Goal: Task Accomplishment & Management: Manage account settings

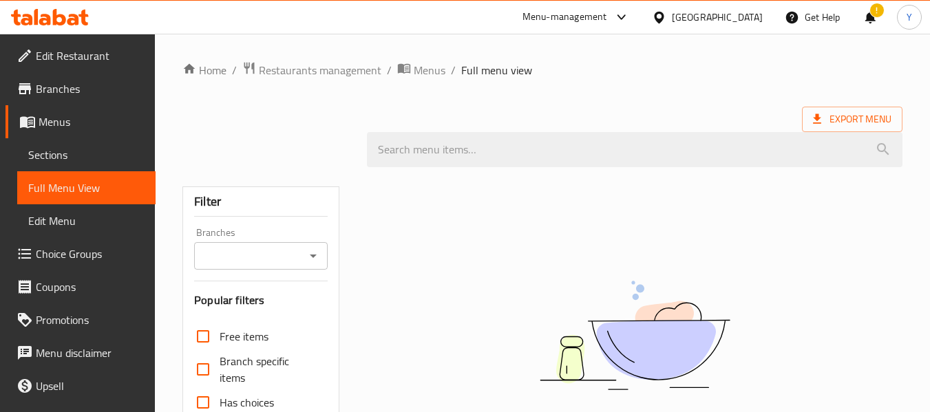
click at [751, 14] on div "Qatar" at bounding box center [717, 17] width 91 height 15
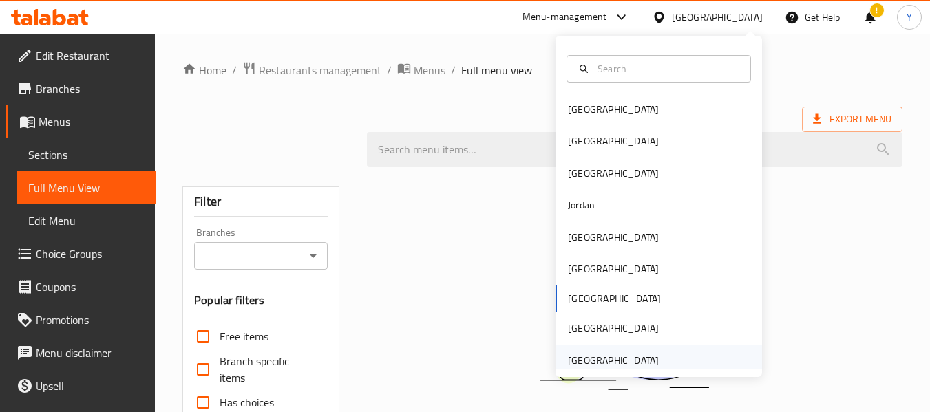
click at [578, 359] on div "[GEOGRAPHIC_DATA]" at bounding box center [613, 360] width 91 height 15
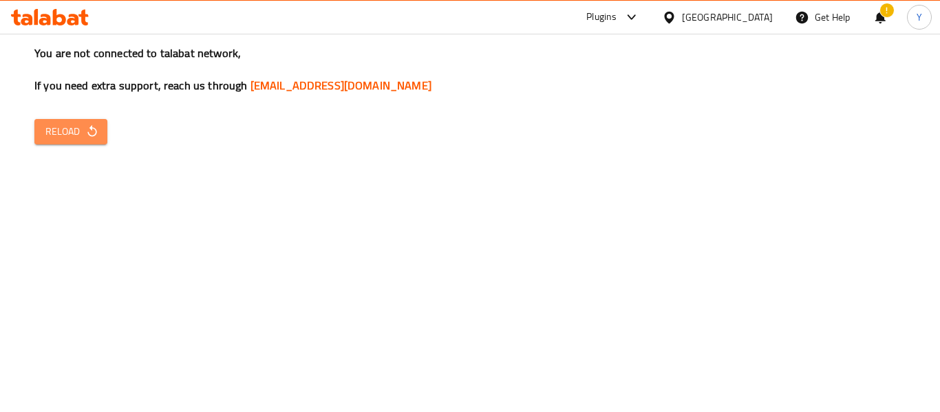
click at [85, 124] on span "Reload" at bounding box center [70, 131] width 51 height 17
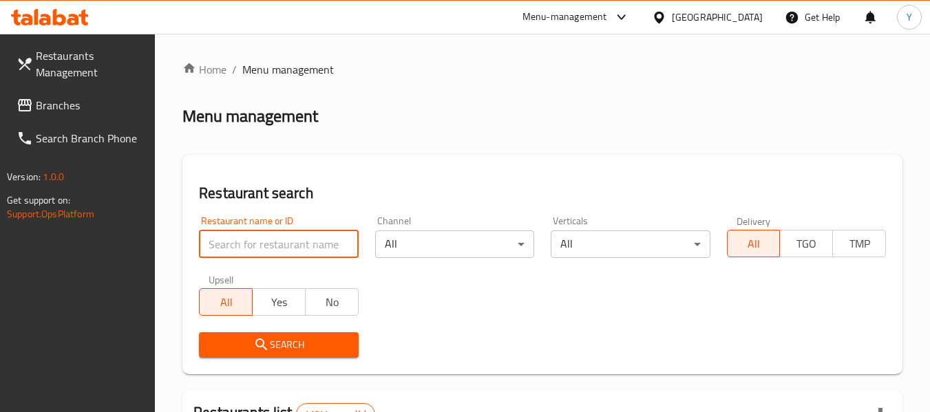
click at [319, 252] on input "search" at bounding box center [278, 245] width 159 height 28
paste input "Puff & Chill Restaurant"
type input "Puff & Chill Restaurant"
click at [246, 354] on button "Search" at bounding box center [278, 344] width 159 height 25
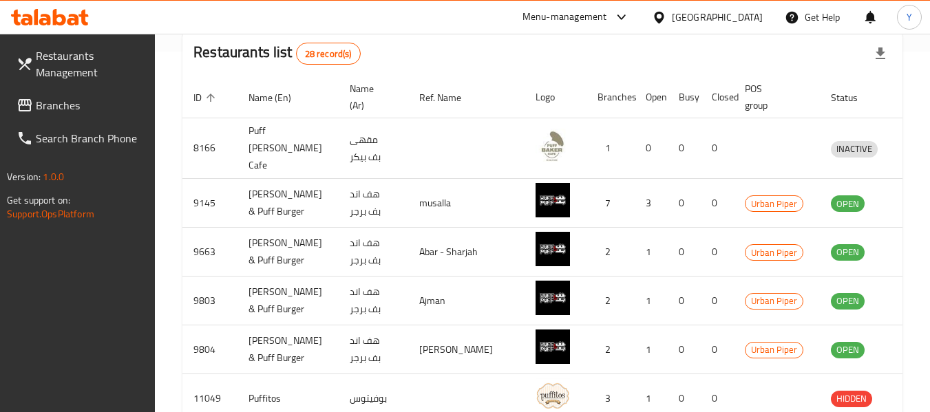
scroll to position [625, 0]
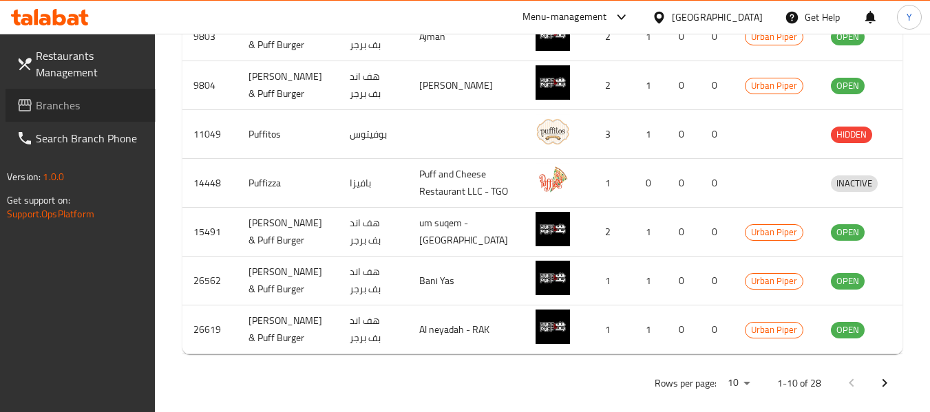
click at [54, 107] on span "Branches" at bounding box center [90, 105] width 109 height 17
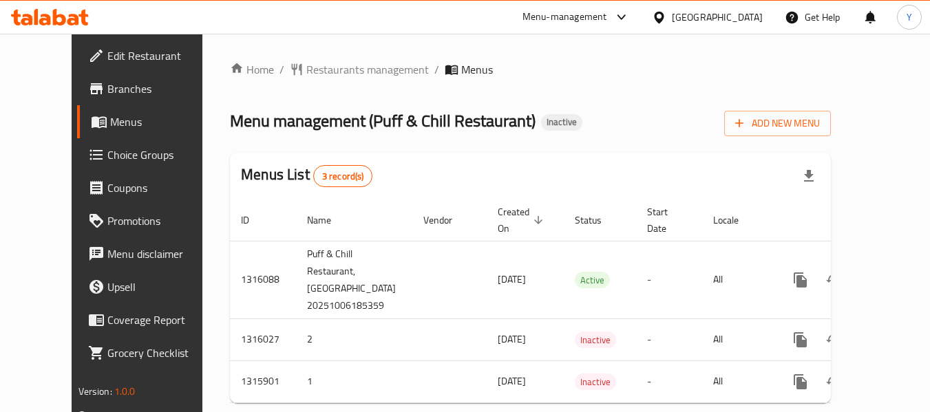
scroll to position [31, 0]
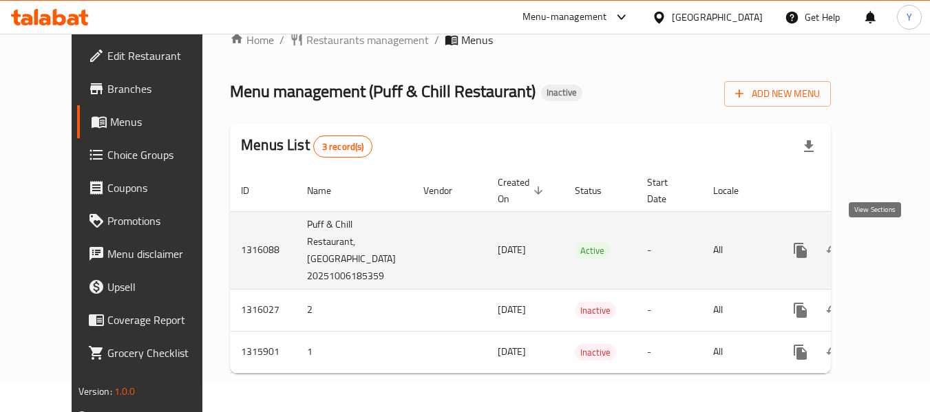
click at [893, 244] on icon "enhanced table" at bounding box center [899, 250] width 12 height 12
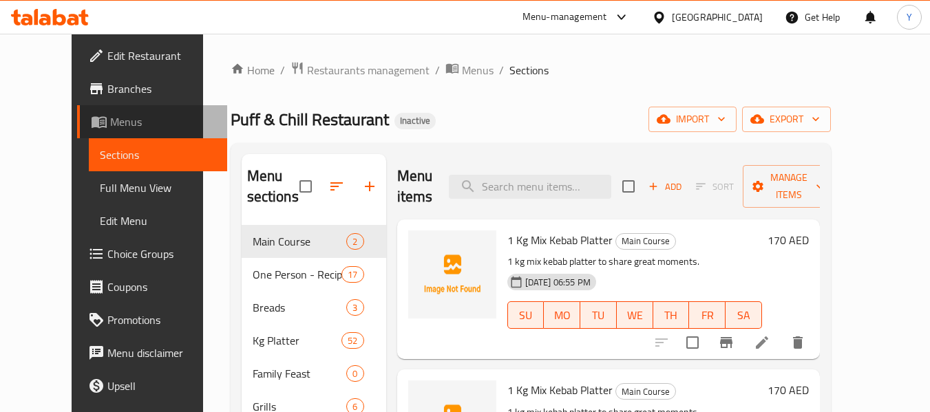
click at [110, 129] on span "Menus" at bounding box center [163, 122] width 106 height 17
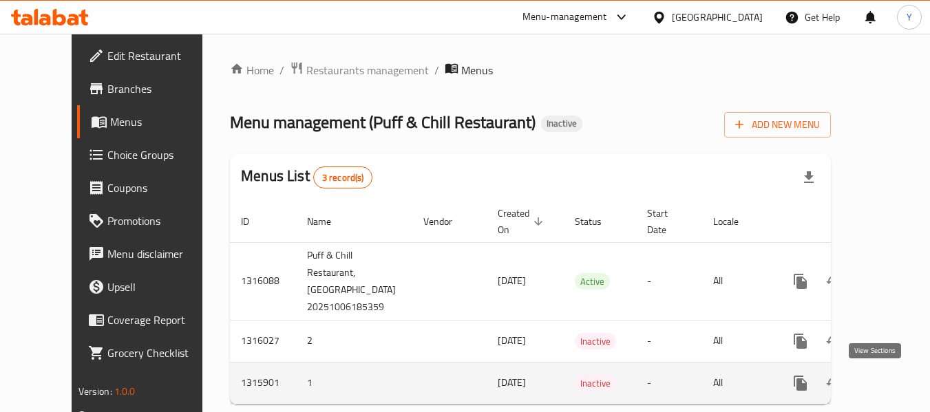
click at [891, 387] on icon "enhanced table" at bounding box center [899, 383] width 17 height 17
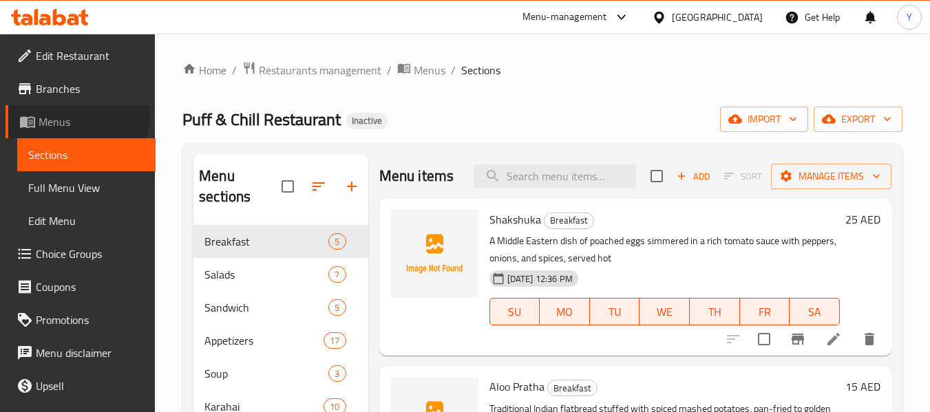
click at [67, 114] on span "Menus" at bounding box center [92, 122] width 106 height 17
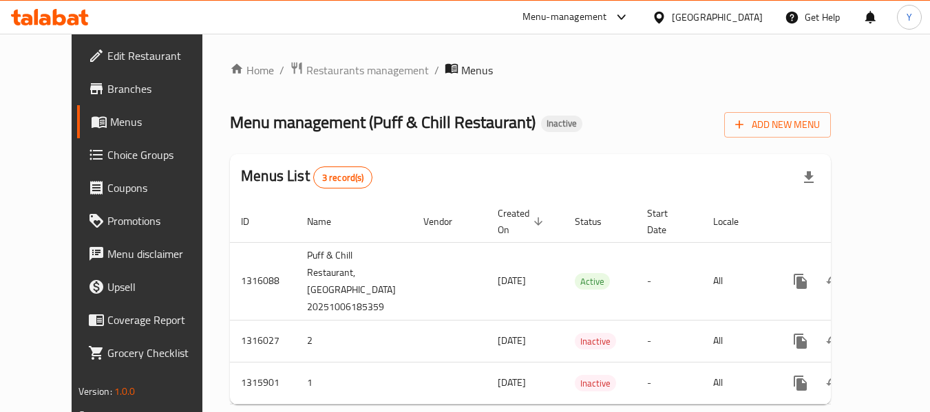
scroll to position [32, 0]
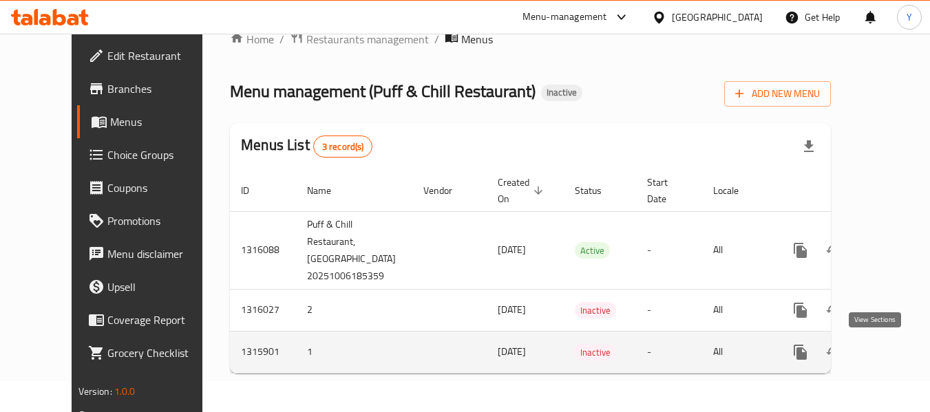
click at [883, 363] on link "enhanced table" at bounding box center [899, 352] width 33 height 33
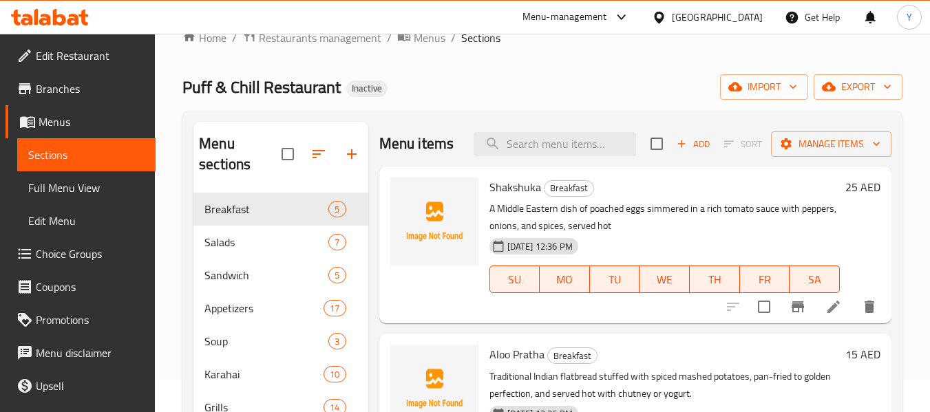
click at [200, 124] on div "Menu sections" at bounding box center [280, 154] width 174 height 65
click at [67, 120] on span "Menus" at bounding box center [92, 122] width 106 height 17
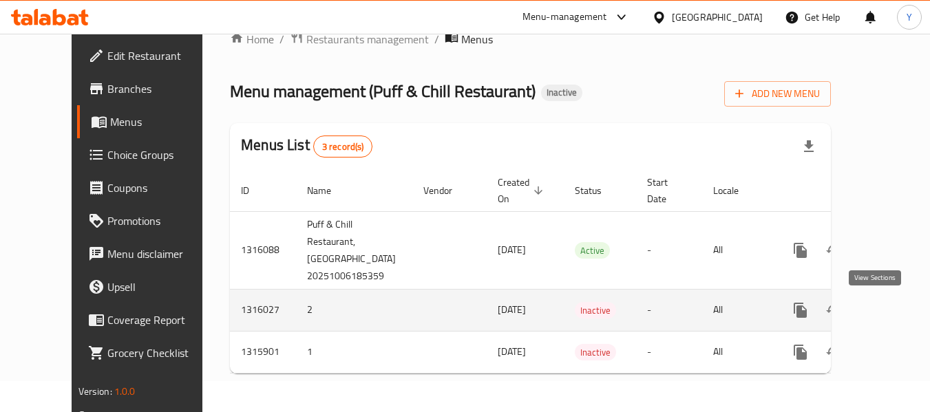
click at [891, 307] on icon "enhanced table" at bounding box center [899, 310] width 17 height 17
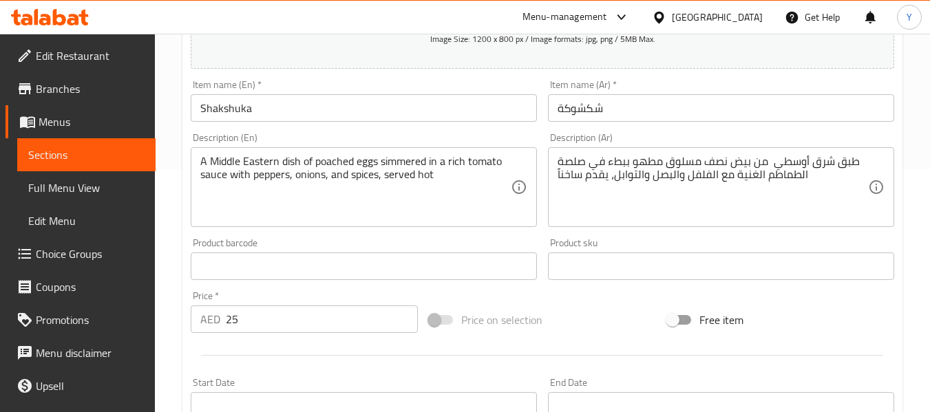
scroll to position [233, 0]
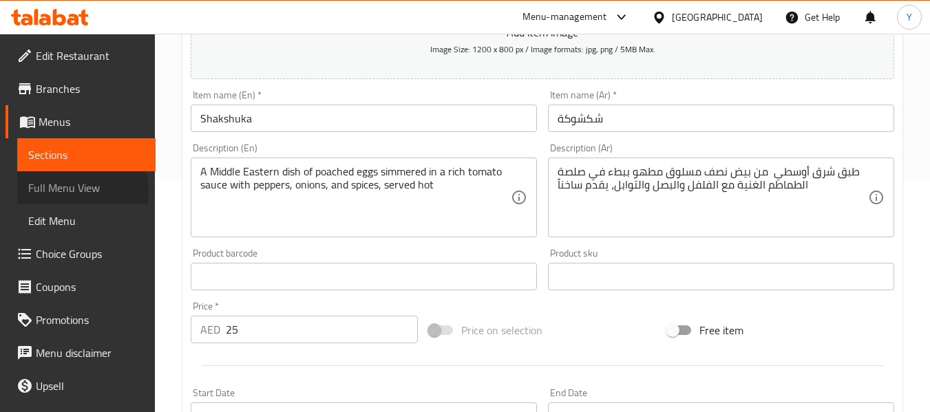
click at [65, 191] on span "Full Menu View" at bounding box center [86, 188] width 116 height 17
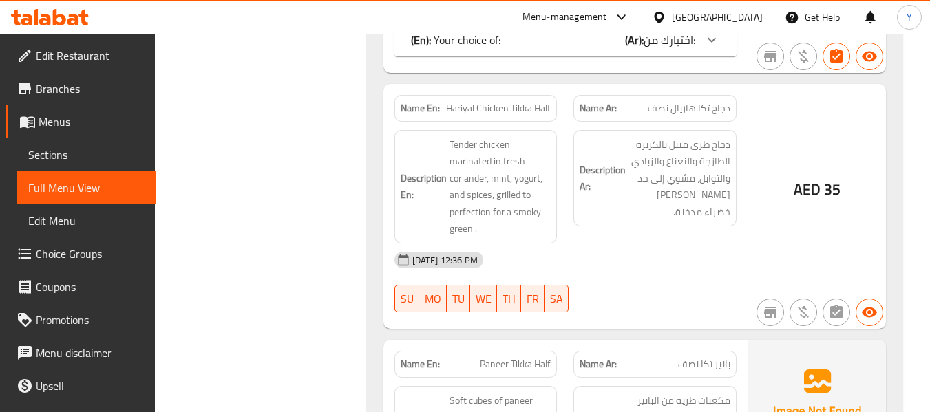
scroll to position [18583, 0]
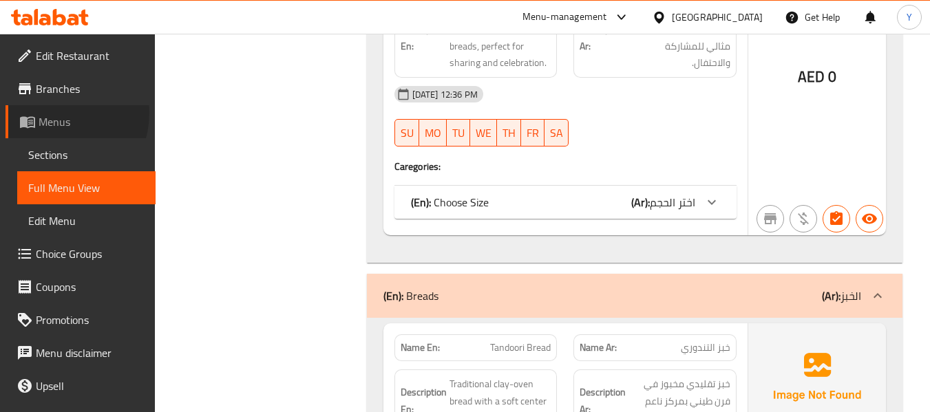
click at [53, 114] on span "Menus" at bounding box center [92, 122] width 106 height 17
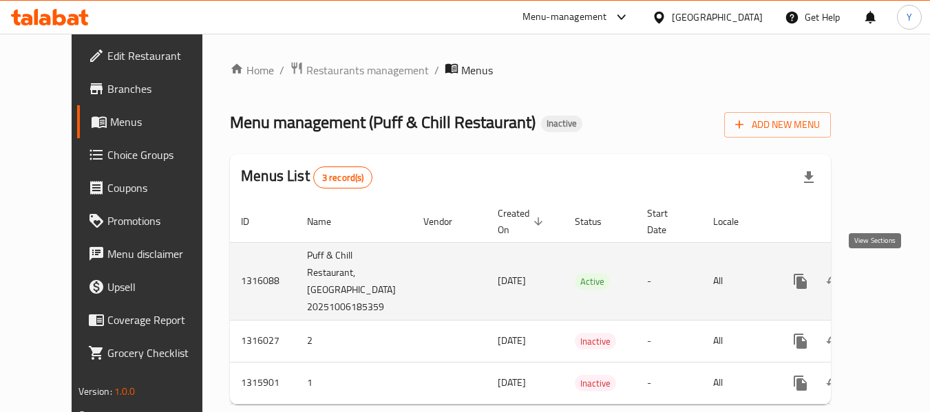
click at [891, 273] on icon "enhanced table" at bounding box center [899, 281] width 17 height 17
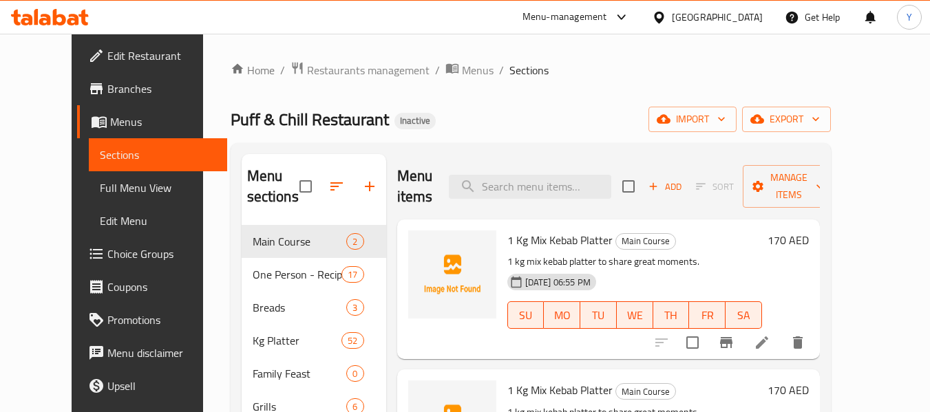
click at [100, 188] on span "Full Menu View" at bounding box center [158, 188] width 116 height 17
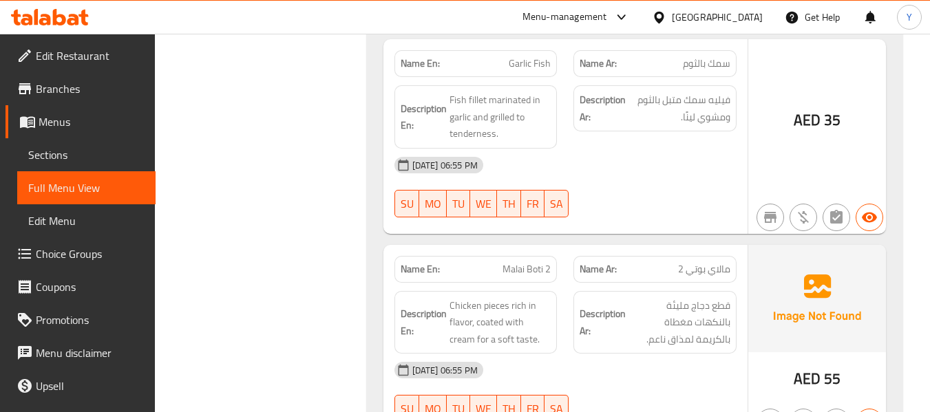
scroll to position [38770, 0]
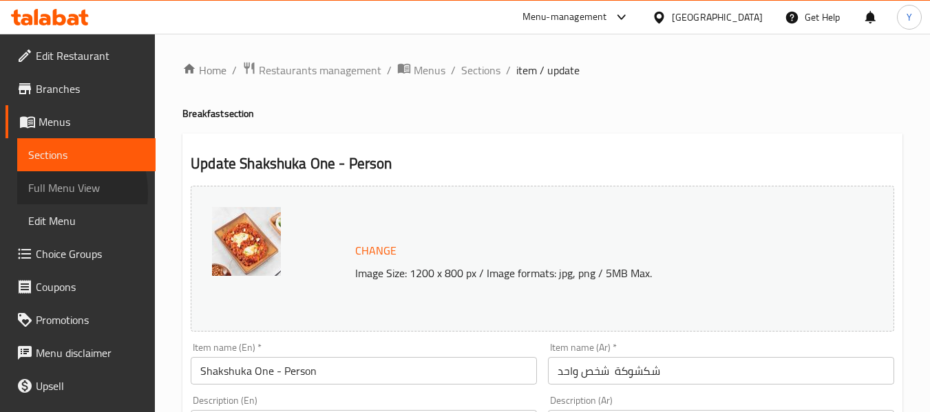
click at [40, 193] on span "Full Menu View" at bounding box center [86, 188] width 116 height 17
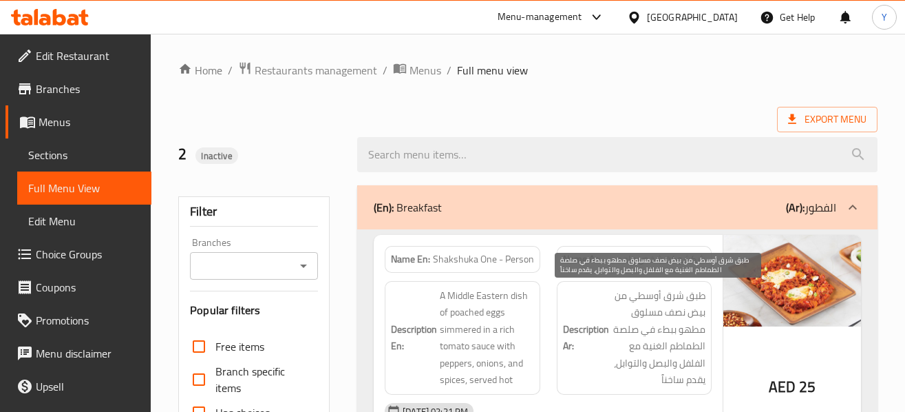
click at [642, 308] on span "طبق شرق أوسطي من بيض نصف مسلوق مطهو ببطء في صلصة الطماطم الغنية مع الفلفل والبص…" at bounding box center [659, 337] width 94 height 101
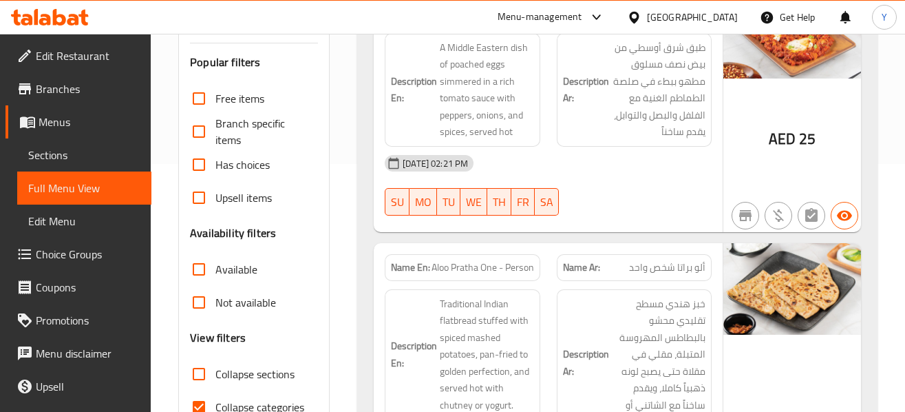
scroll to position [275, 0]
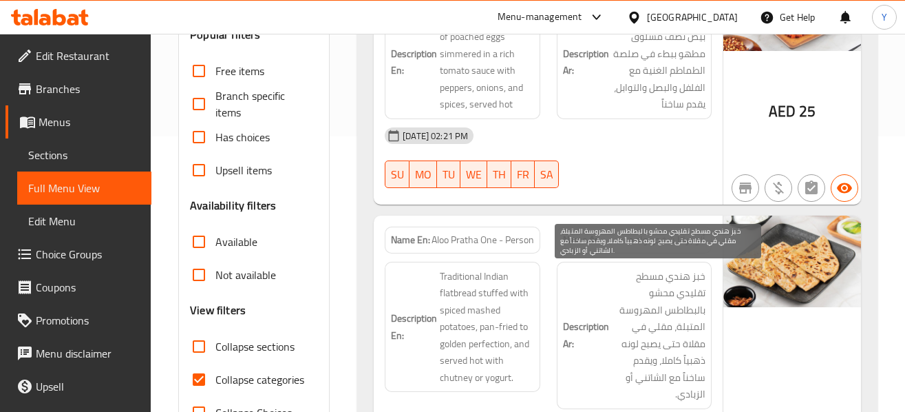
click at [703, 271] on span "خبز هندي مسطح تقليدي محشو بالبطاطس المهروسة المتبلة، مقلي في مقلاة حتى يصبح لون…" at bounding box center [659, 335] width 94 height 135
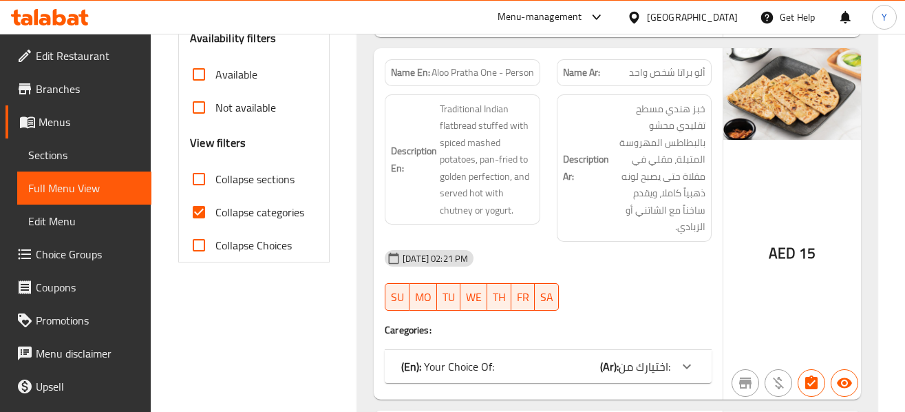
scroll to position [441, 0]
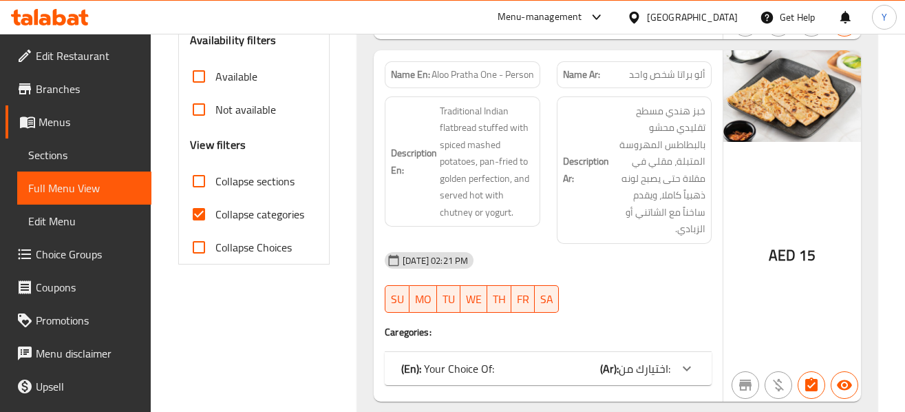
click at [763, 266] on div "AED 15" at bounding box center [792, 225] width 138 height 351
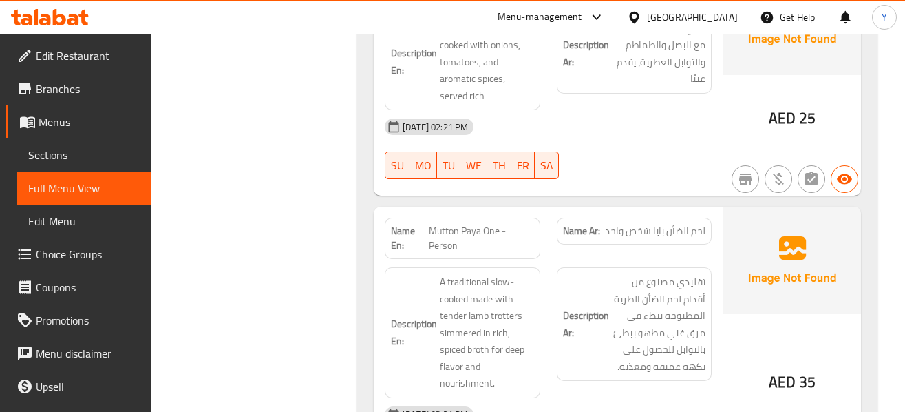
scroll to position [1074, 0]
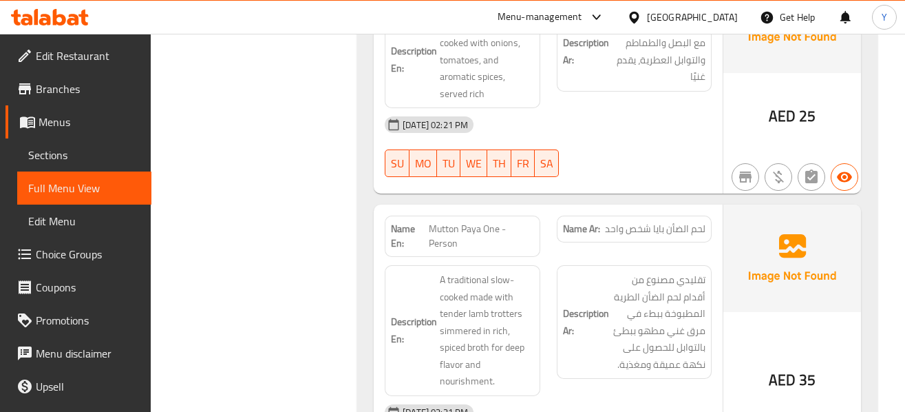
click at [560, 117] on div "[DATE] 02:21 PM" at bounding box center [548, 124] width 343 height 33
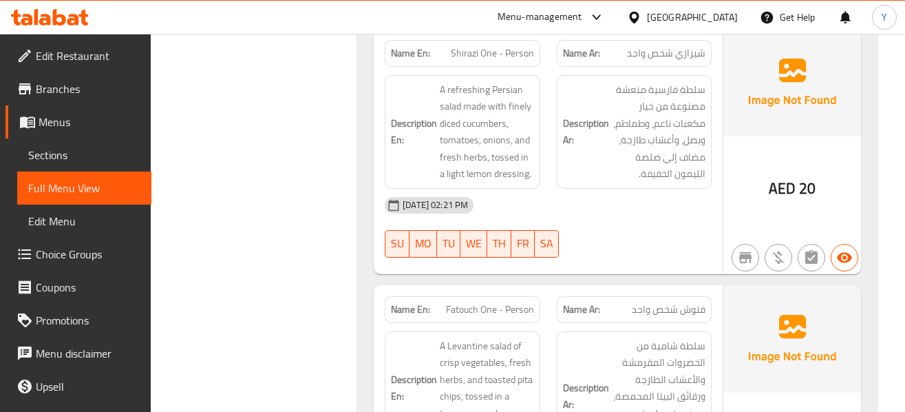
scroll to position [1601, 0]
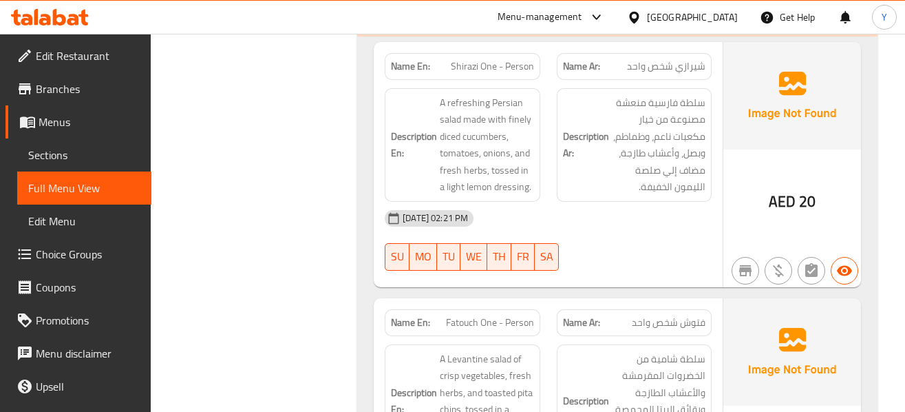
click at [622, 323] on p "Name Ar: فتوش شخص واحد" at bounding box center [634, 322] width 142 height 14
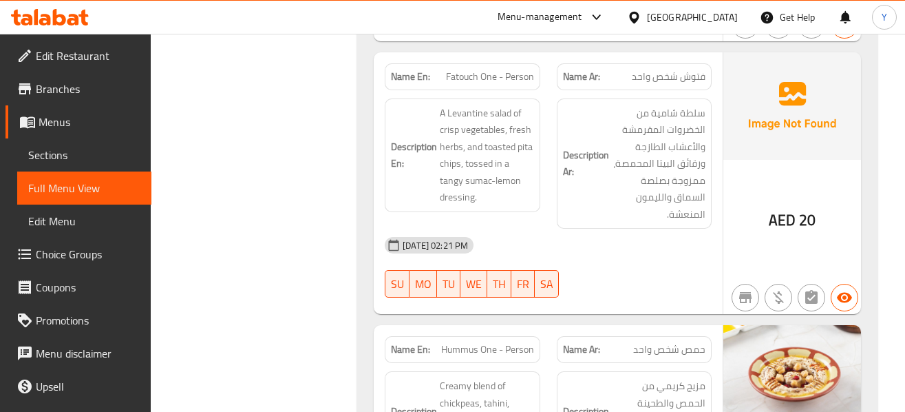
scroll to position [1849, 0]
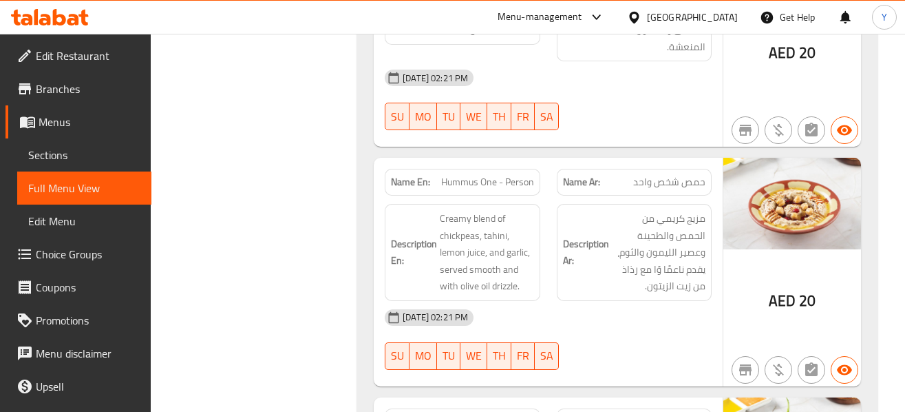
scroll to position [2042, 0]
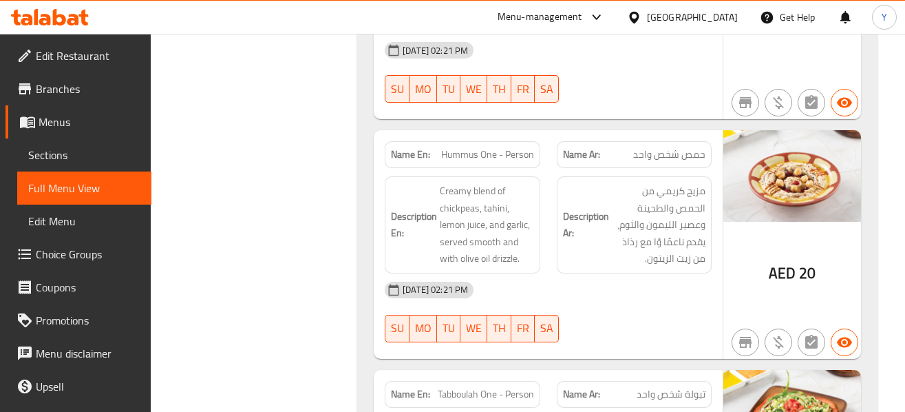
click at [701, 284] on div "[DATE] 02:21 PM" at bounding box center [548, 289] width 343 height 33
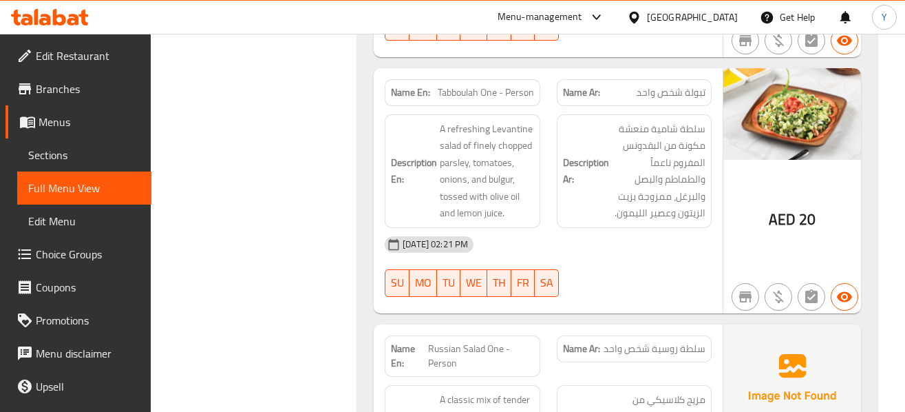
scroll to position [2344, 0]
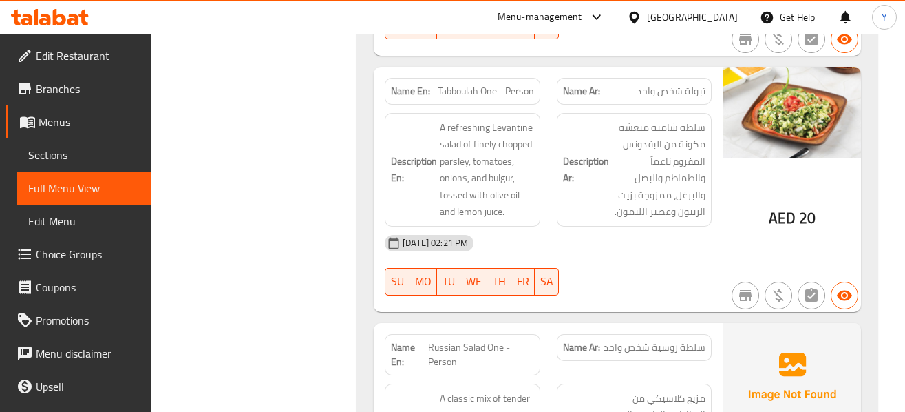
click at [602, 302] on div at bounding box center [634, 295] width 171 height 17
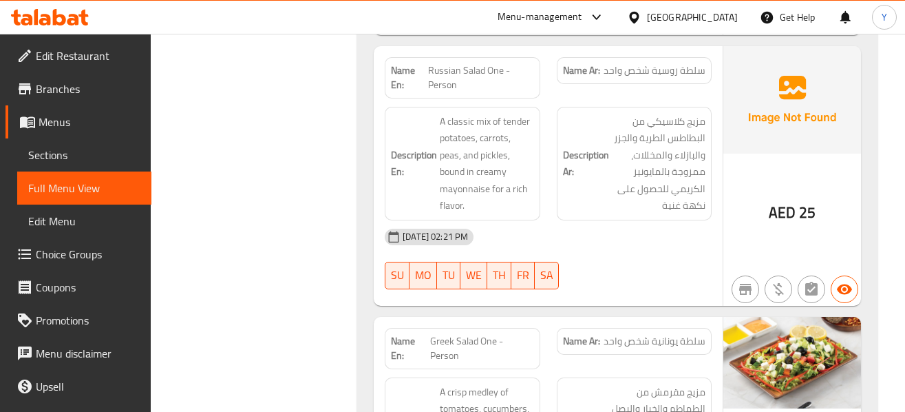
scroll to position [2647, 0]
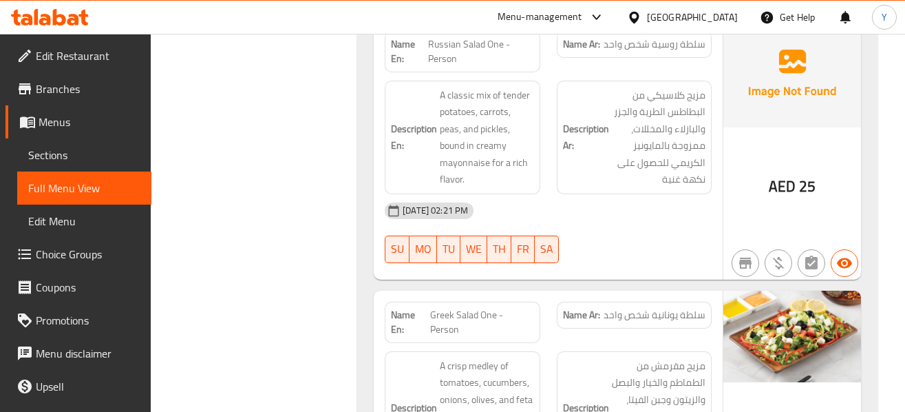
click at [540, 354] on div "Description En: A crisp medley of tomatoes, cucumbers, onions, olives, and feta…" at bounding box center [462, 416] width 171 height 147
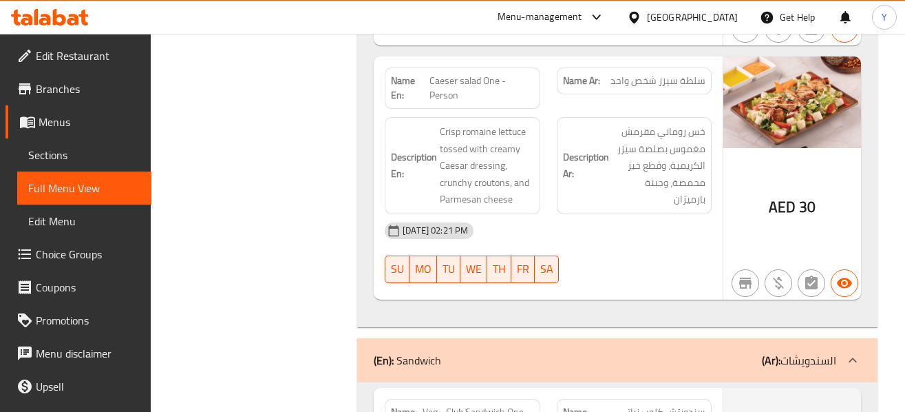
scroll to position [3170, 0]
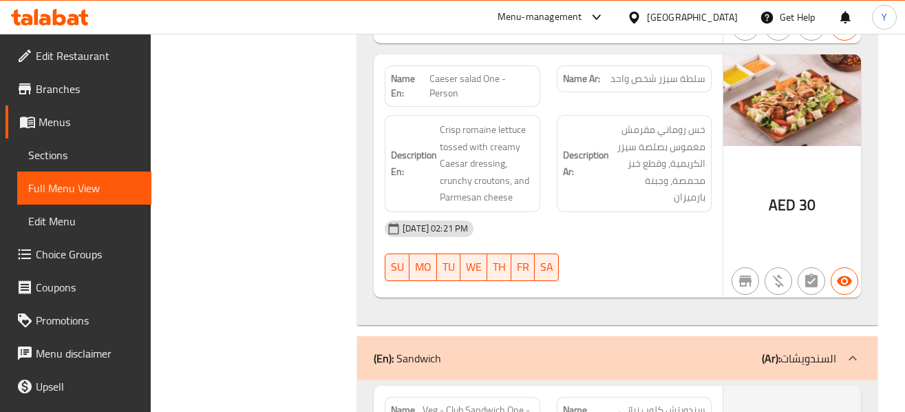
click at [677, 212] on div "[DATE] 02:21 PM" at bounding box center [548, 228] width 343 height 33
click at [655, 273] on div at bounding box center [634, 281] width 171 height 17
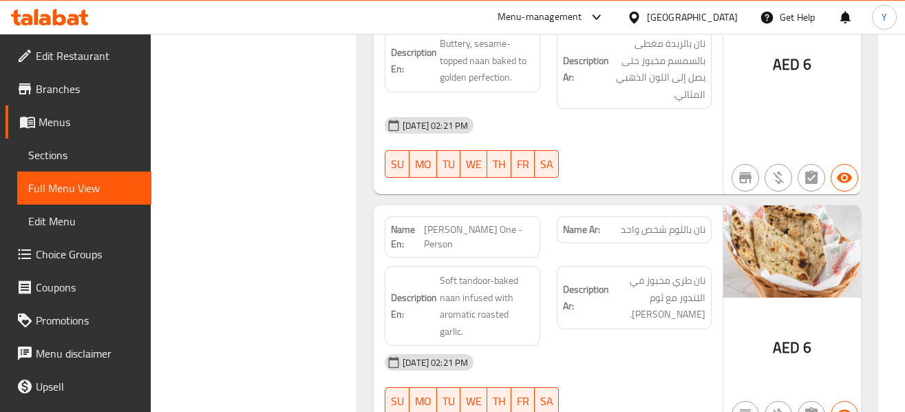
scroll to position [20851, 0]
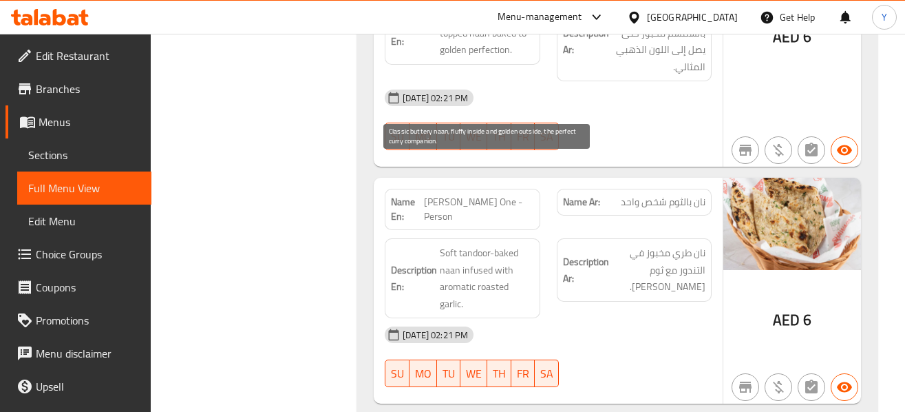
drag, startPoint x: 475, startPoint y: 202, endPoint x: 506, endPoint y: 216, distance: 34.2
copy span "the perfect curry companion"
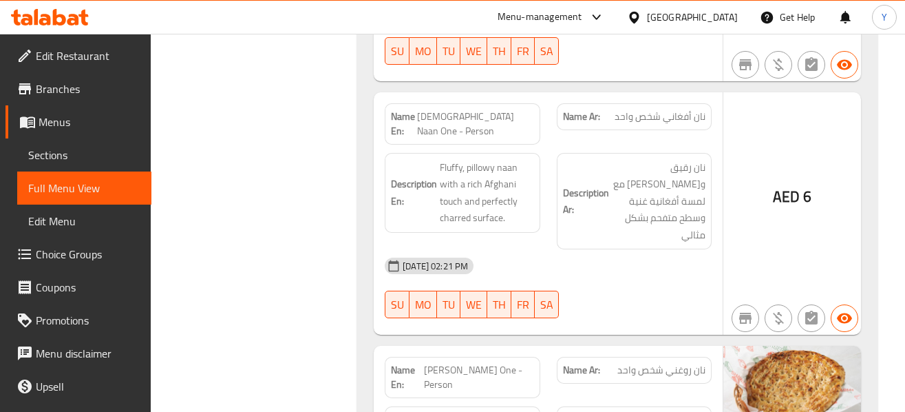
scroll to position [20411, 0]
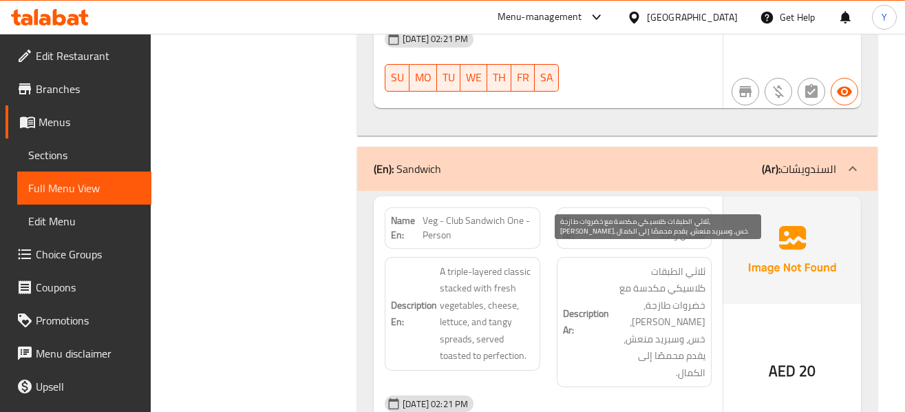
click at [626, 263] on span "ثلاثي الطبقات كلاسيكي مكدسة مع خضروات طازجة، جبن، خس، وسبريد منعش، يقدم محمصًا …" at bounding box center [659, 322] width 94 height 118
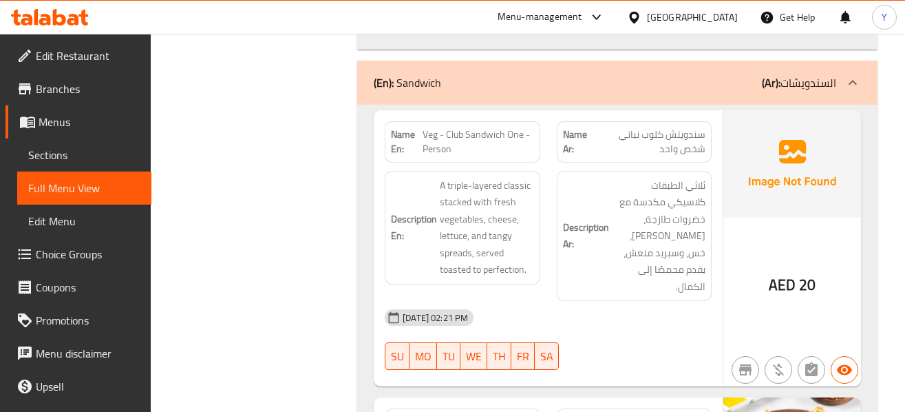
scroll to position [3470, 0]
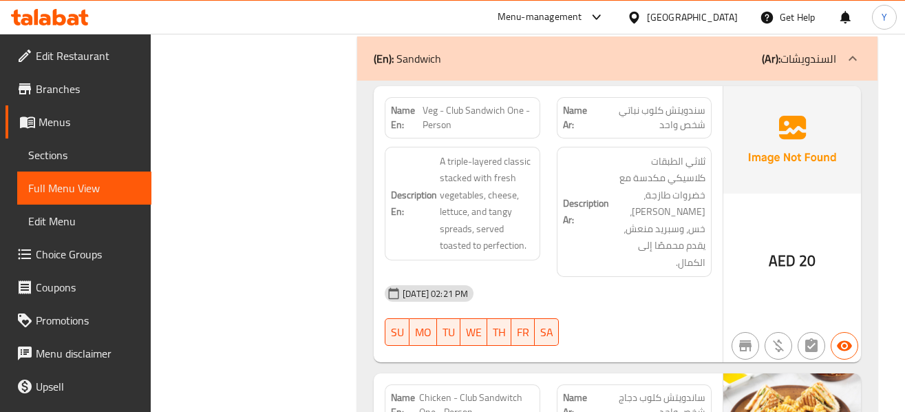
click at [619, 277] on div "[DATE] 02:21 PM" at bounding box center [548, 293] width 343 height 33
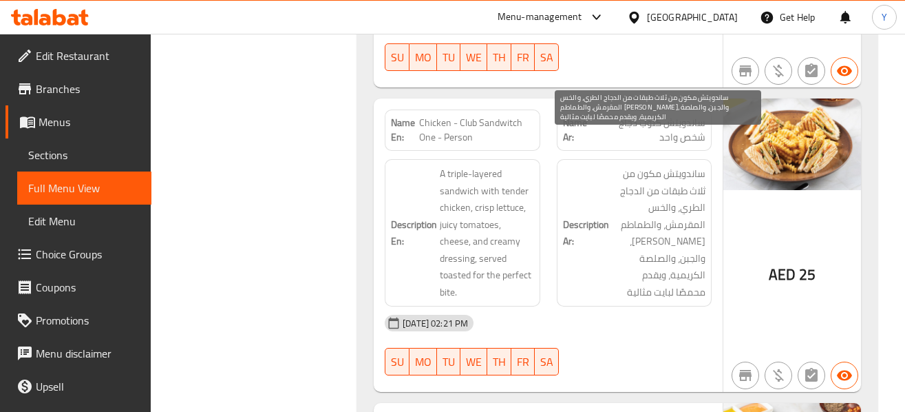
scroll to position [3745, 0]
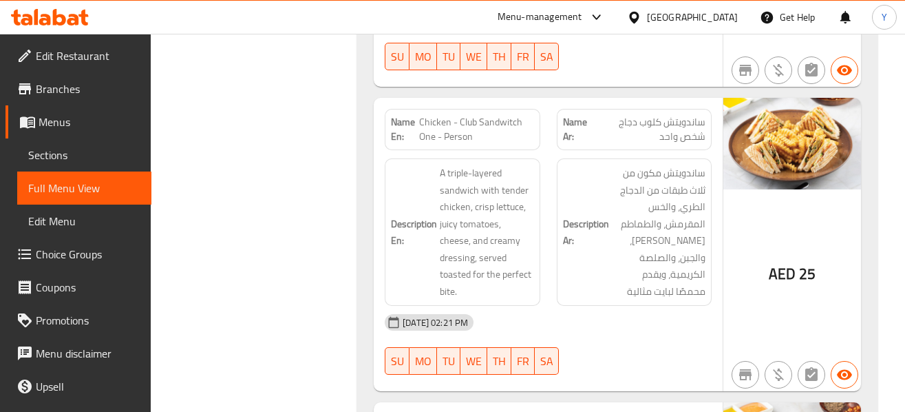
click at [538, 234] on div "Description En: A triple-layered sandwich with tender chicken, crisp lettuce, j…" at bounding box center [462, 231] width 155 height 147
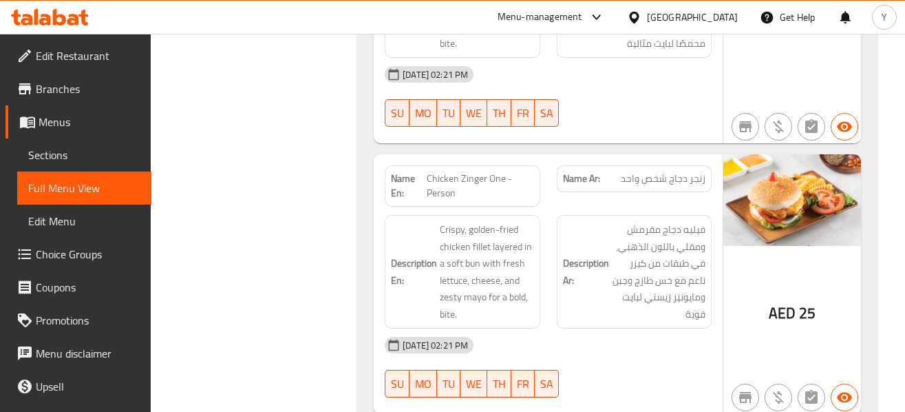
scroll to position [4020, 0]
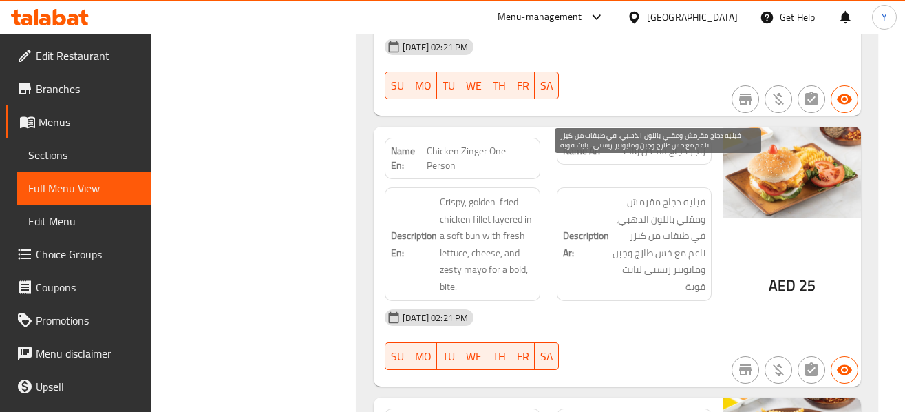
click at [670, 233] on span "فيليه دجاج مقرمش ومقلي باللون الذهبي، في طبقات من كيزر ناعم مع خس طازج وجبن وما…" at bounding box center [659, 243] width 94 height 101
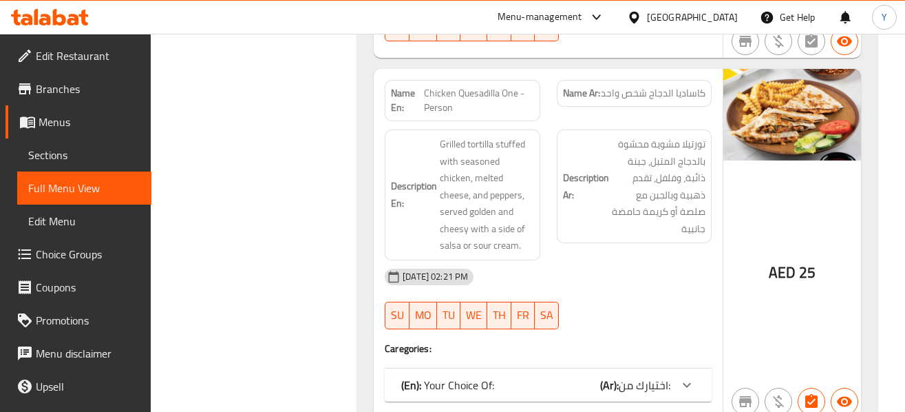
scroll to position [4351, 0]
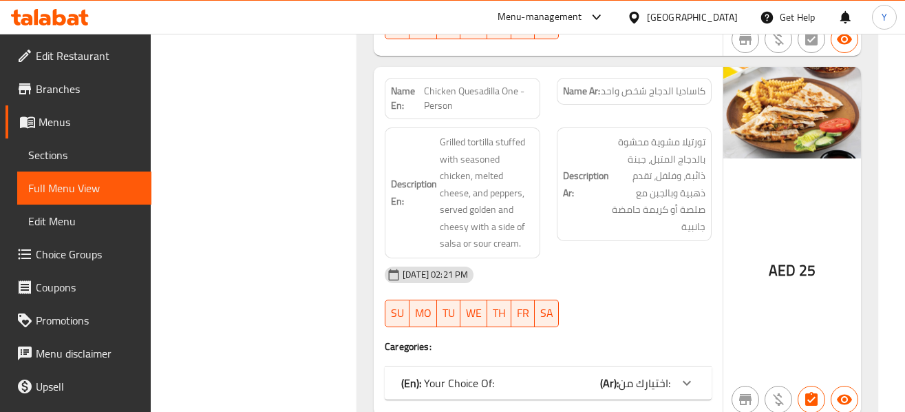
click at [714, 185] on div "Description Ar: تورتيلا مشوية محشوة بالدجاج المتبل، جبنة ذائبة، وفلفل، تقدم ذهب…" at bounding box center [634, 192] width 171 height 147
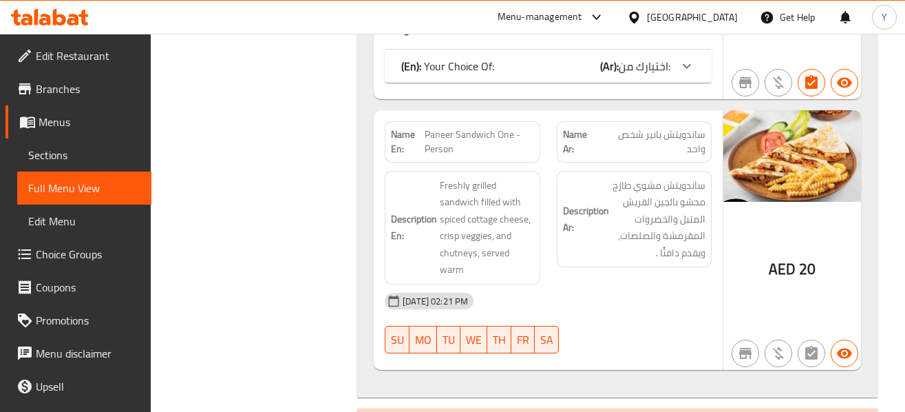
scroll to position [4681, 0]
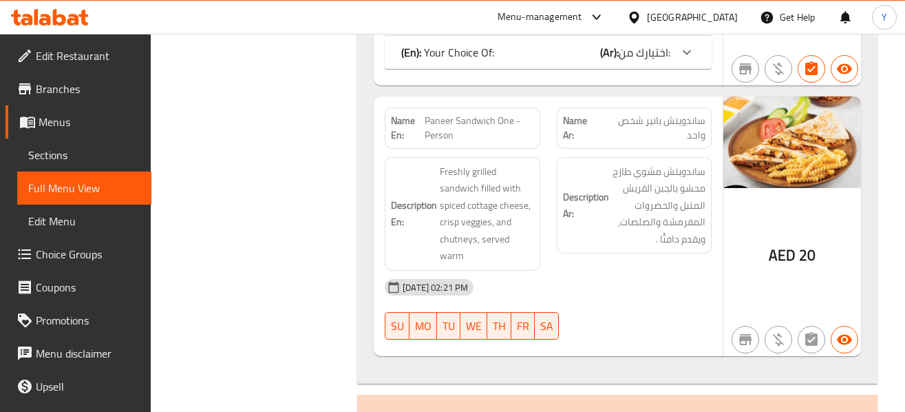
click at [686, 331] on div at bounding box center [634, 339] width 171 height 17
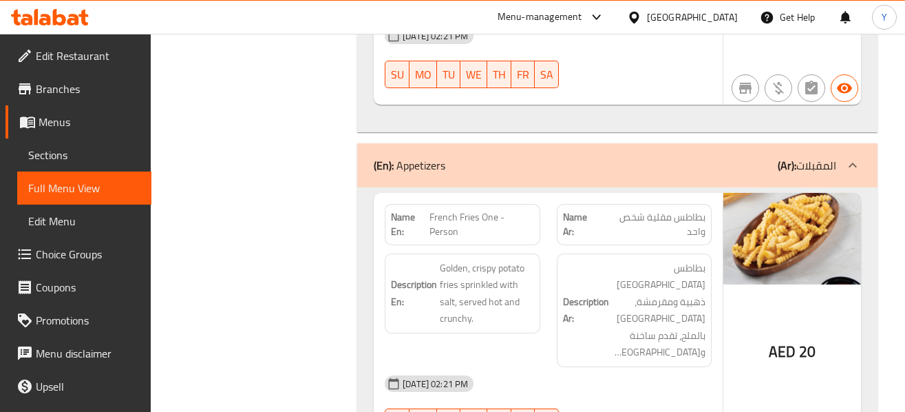
scroll to position [4957, 0]
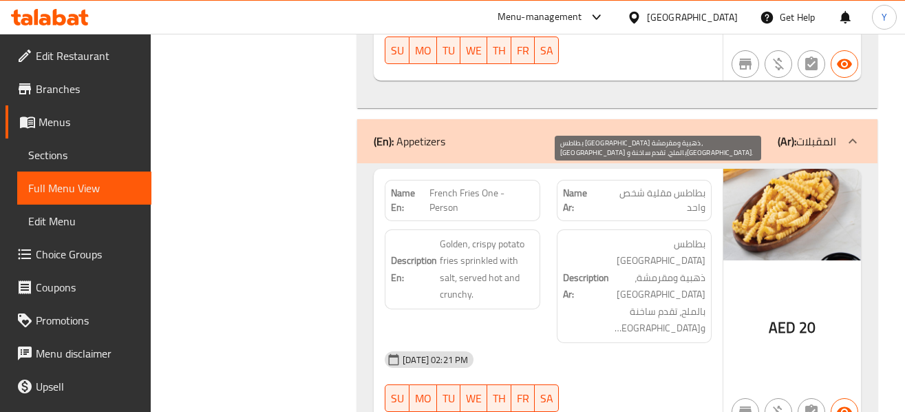
click at [646, 235] on span "بطاطس مقلية ذهبية ومقرمشة، مرشوشة بالملح، تقدم ساخنة ومقرمشة." at bounding box center [659, 285] width 94 height 101
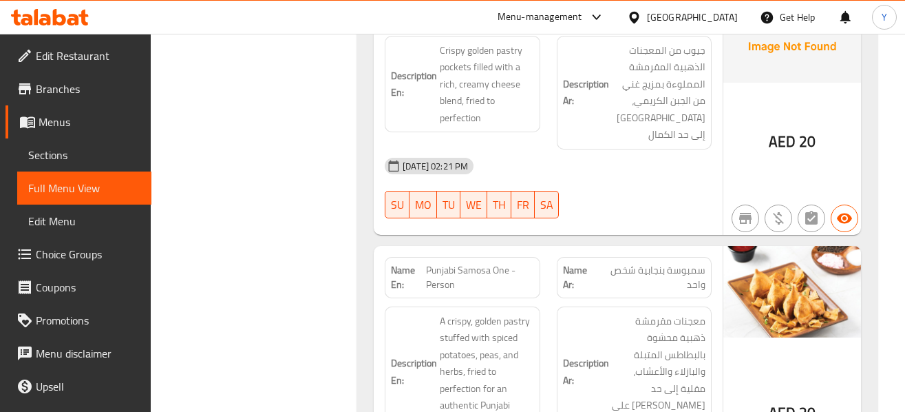
scroll to position [5425, 0]
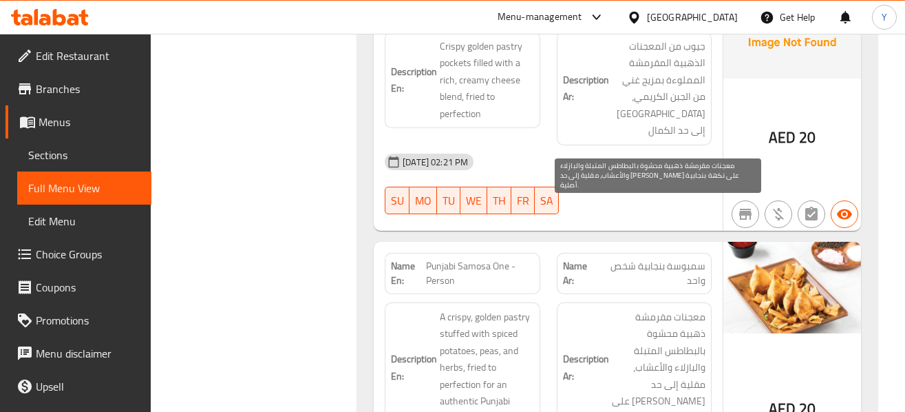
click at [697, 308] on span "معجنات مقرمشة ذهبية محشوة بالبطاطس المتبلة والبازلاء والأعشاب، مقلية إلى حد الك…" at bounding box center [659, 367] width 94 height 118
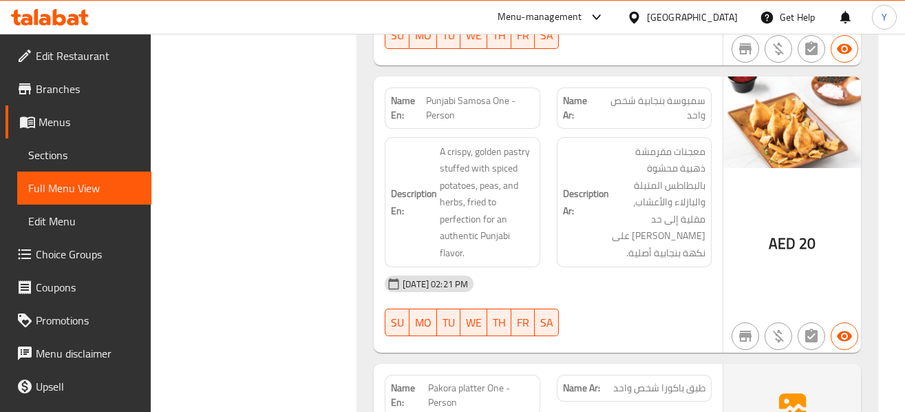
scroll to position [5617, 0]
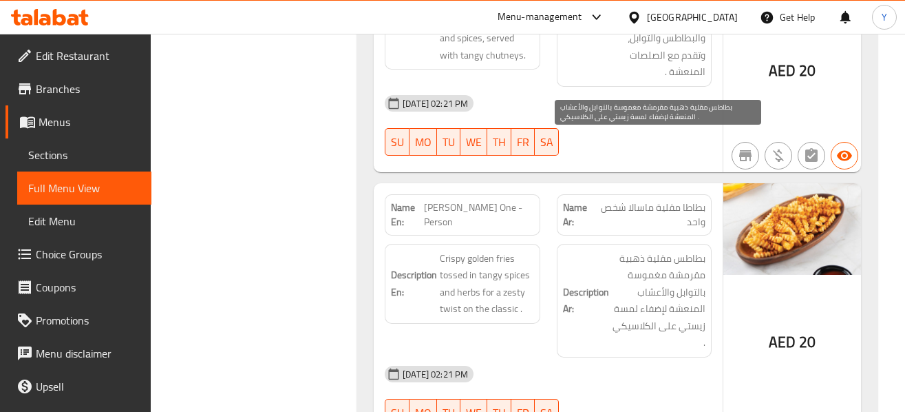
scroll to position [6085, 0]
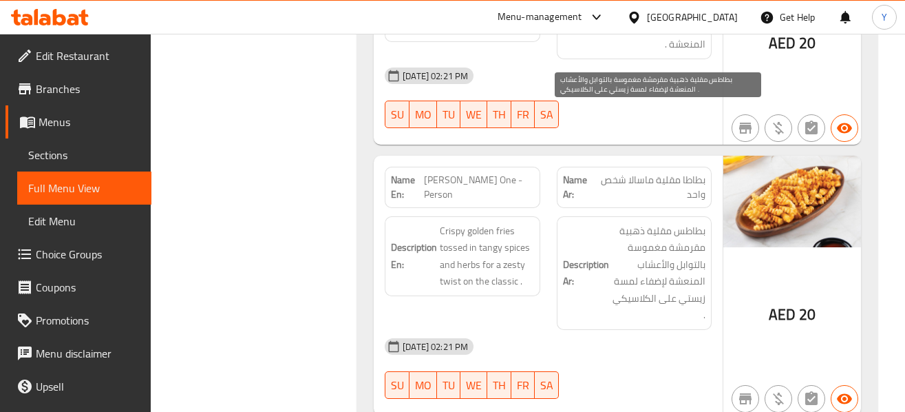
click at [668, 222] on span "بطاطس مقلية ذهبية مقرمشة مغموسة بالتوابل والأعشاب المنعشة لإضفاء لمسة زيستي على…" at bounding box center [659, 272] width 94 height 101
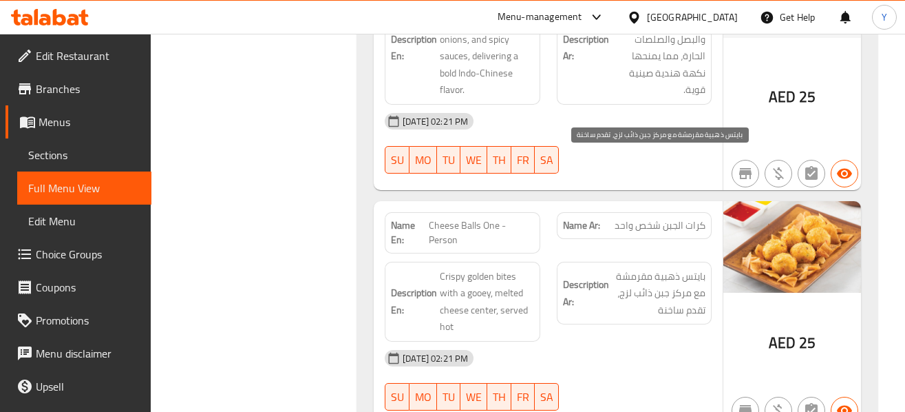
scroll to position [6609, 0]
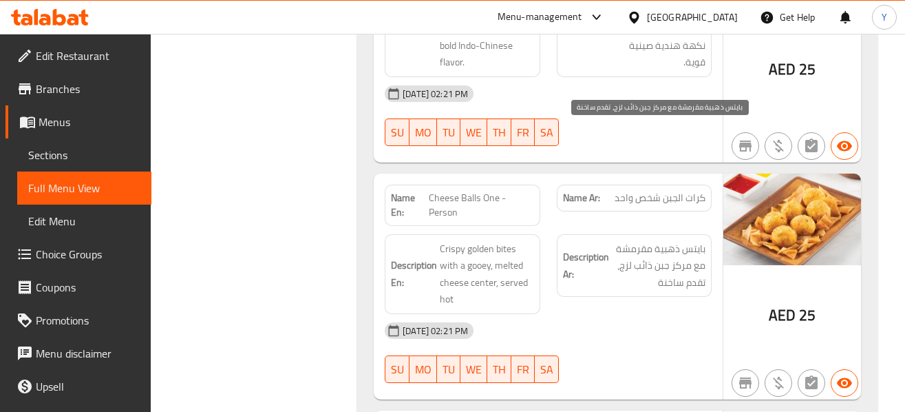
click at [691, 240] on span "بايتس ذهبية مقرمشة مع مركز جبن ذائب لزج، تقدم ساخنة" at bounding box center [659, 265] width 94 height 51
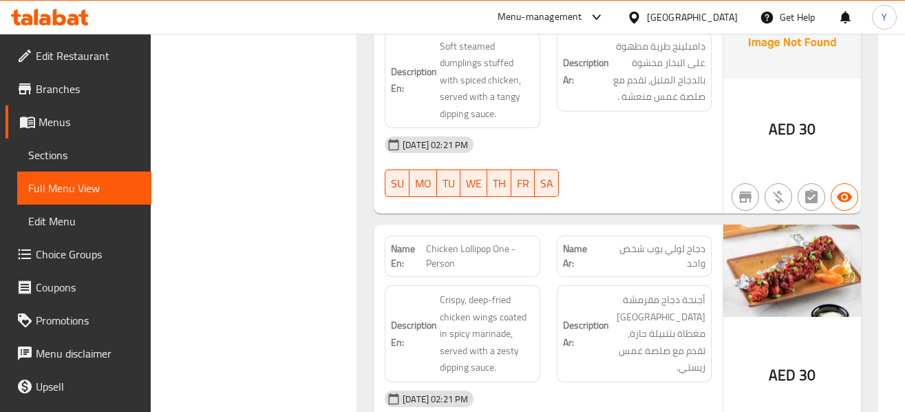
scroll to position [7049, 0]
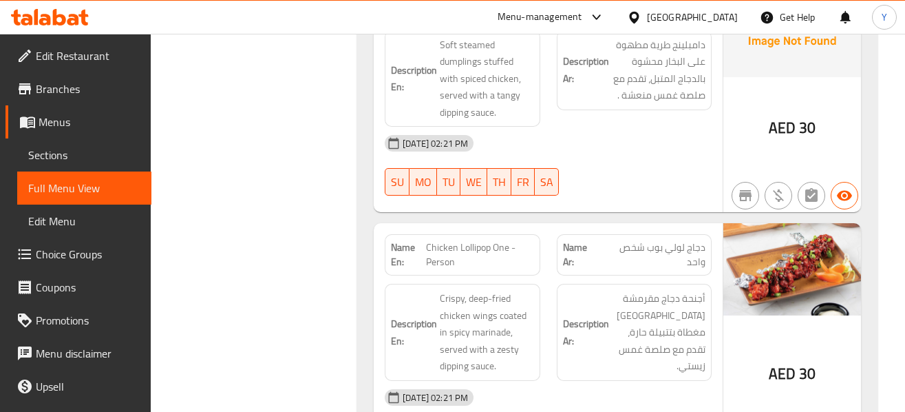
click at [597, 315] on strong "Description Ar:" at bounding box center [586, 332] width 46 height 34
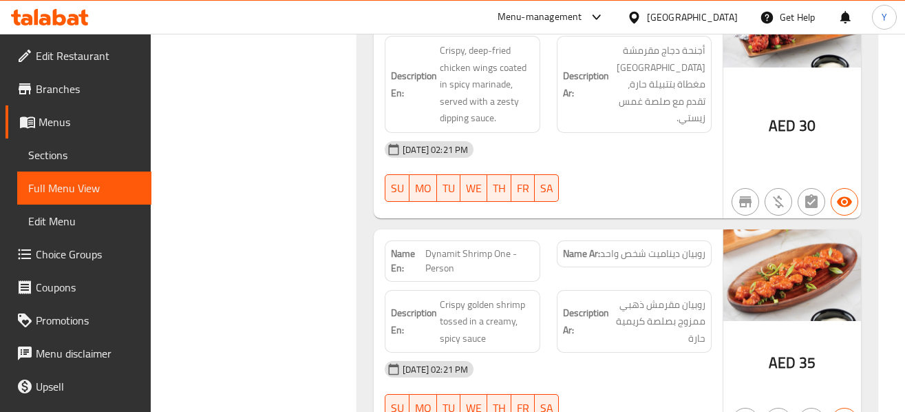
scroll to position [7324, 0]
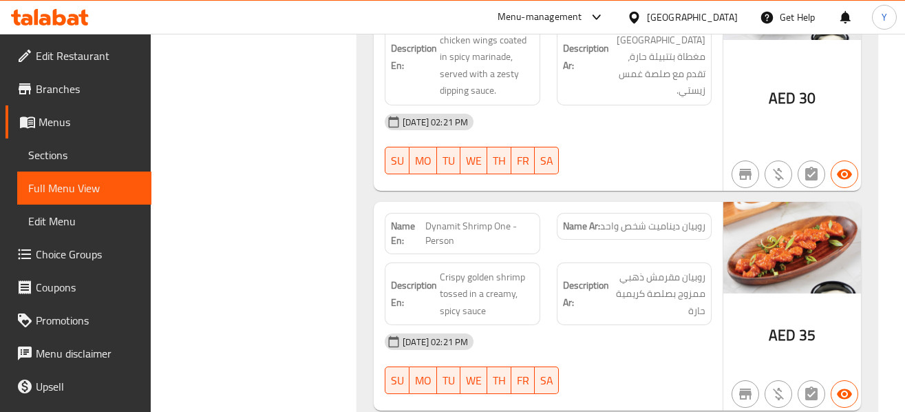
click at [653, 325] on div "[DATE] 02:21 PM" at bounding box center [548, 341] width 343 height 33
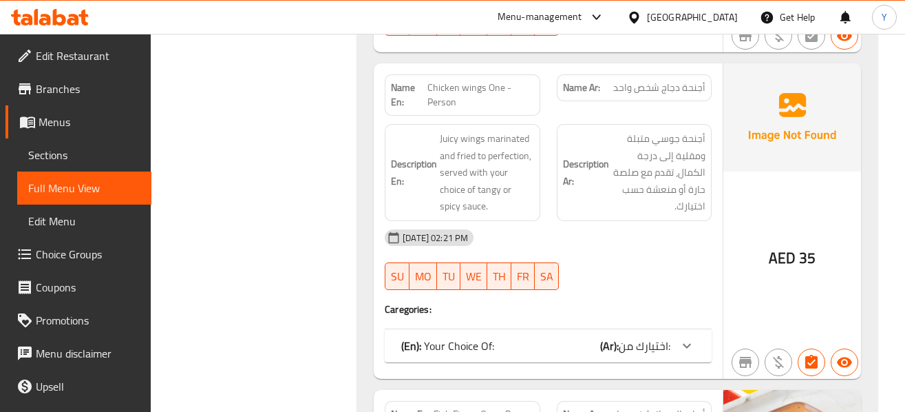
scroll to position [7710, 0]
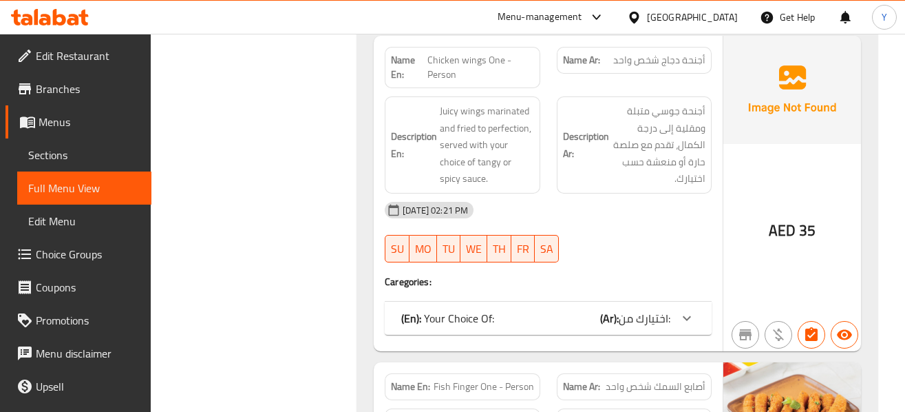
click at [653, 308] on span "اختيارك من:" at bounding box center [645, 318] width 52 height 21
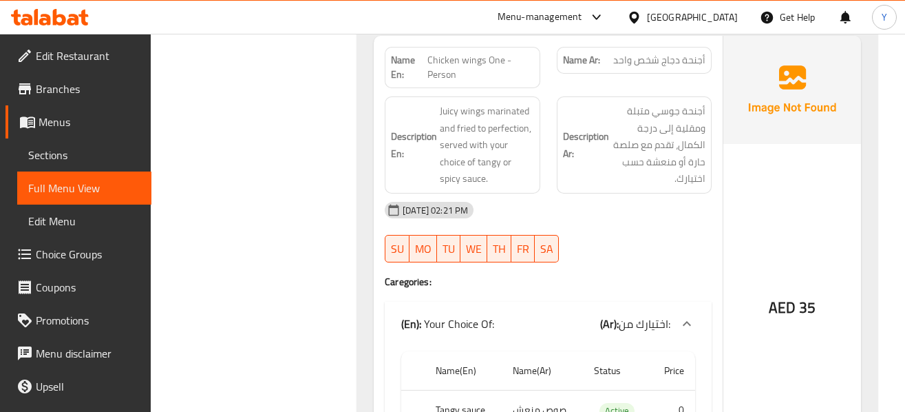
click at [723, 183] on div "AED 35" at bounding box center [792, 270] width 138 height 469
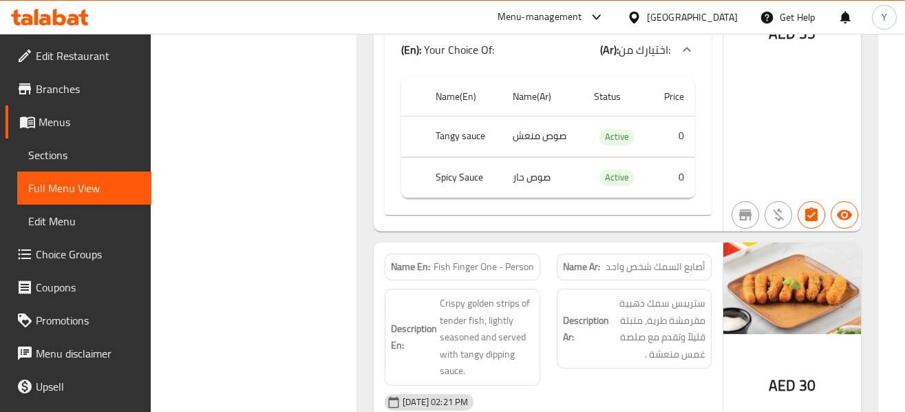
scroll to position [7985, 0]
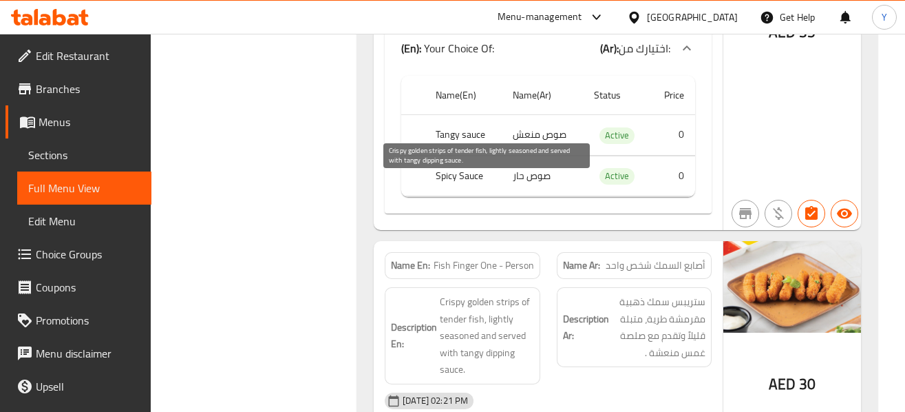
click at [533, 293] on span "Crispy golden strips of tender fish, lightly seasoned and served with tangy dip…" at bounding box center [487, 335] width 94 height 85
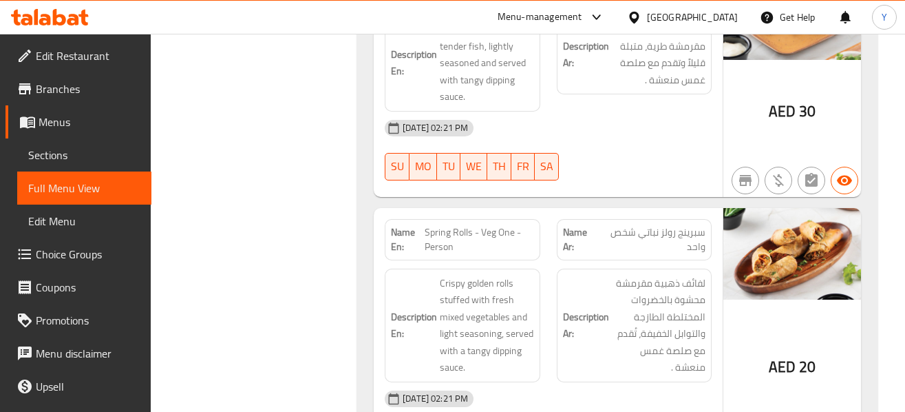
scroll to position [8261, 0]
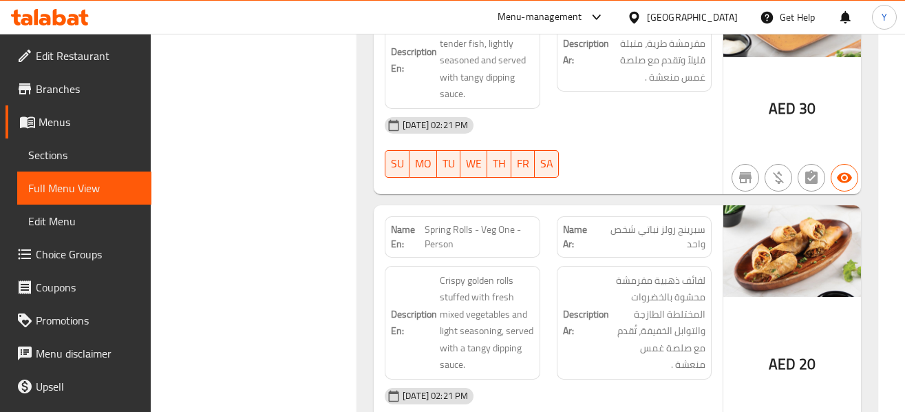
click at [616, 379] on div "[DATE] 02:21 PM" at bounding box center [548, 395] width 343 height 33
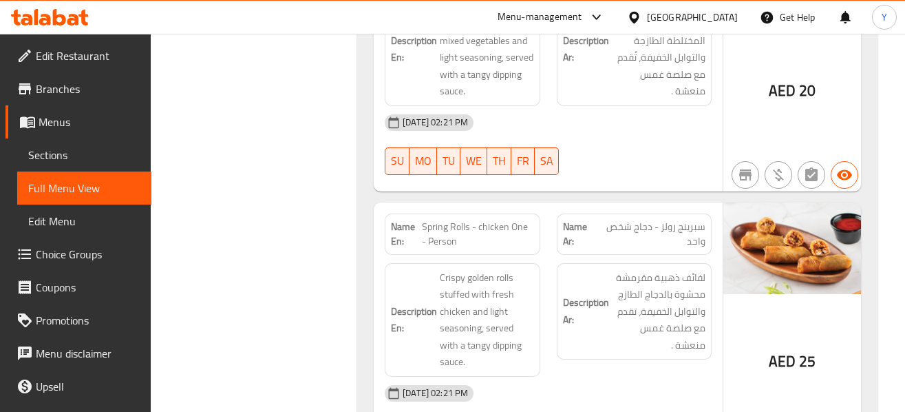
scroll to position [8536, 0]
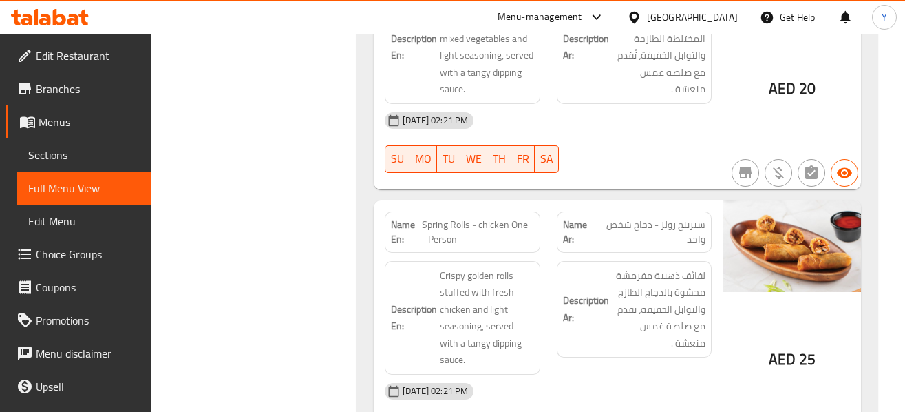
click at [663, 261] on div "Description Ar: لفائف ذهبية مقرمشة محشوة بالدجاج الطازج والتوابل الخفيفة، تقدم …" at bounding box center [634, 309] width 155 height 97
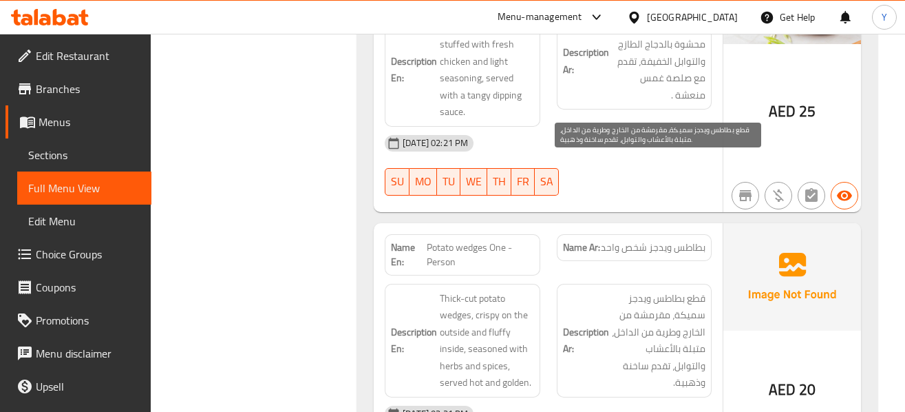
scroll to position [8811, 0]
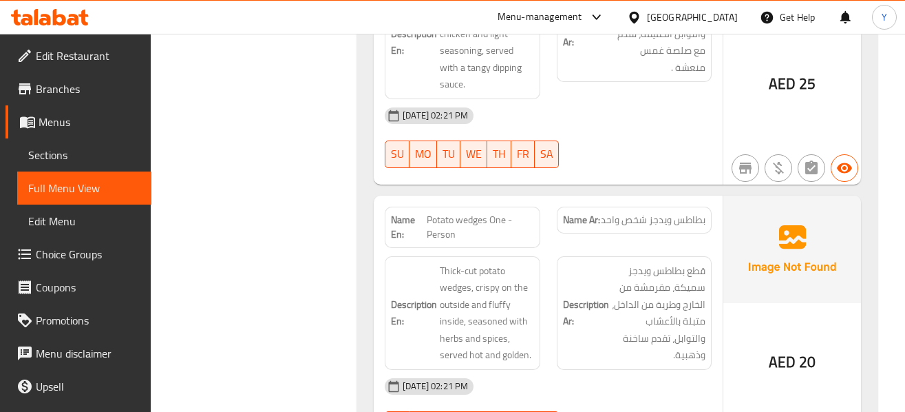
click at [717, 248] on div "Description Ar: قطع بطاطس ويدجز سميكة، مقرمشة من الخارج وطرية من الداخل، متبلة …" at bounding box center [634, 313] width 171 height 130
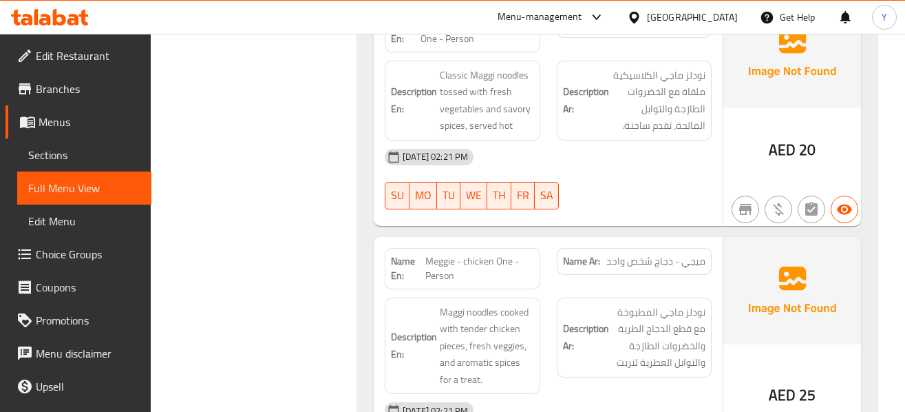
scroll to position [9279, 0]
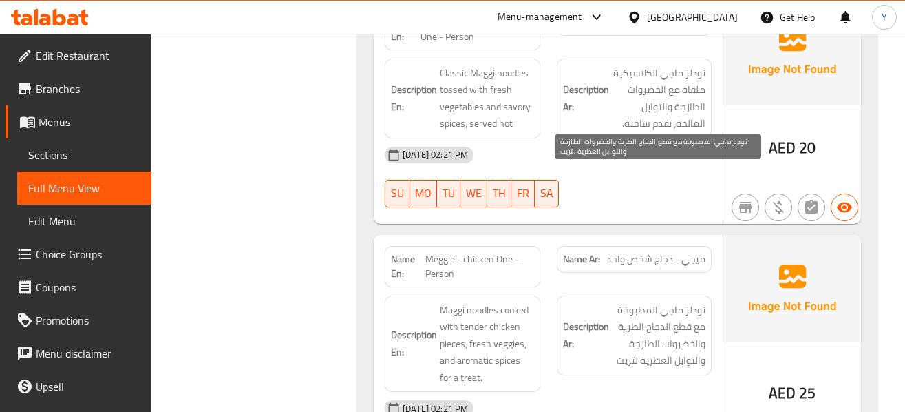
click at [648, 301] on span "نودلز ماجي المطبوخة مع قطع الدجاج الطرية والخضروات الطازجة والتوابل العطرية لتر…" at bounding box center [659, 334] width 94 height 67
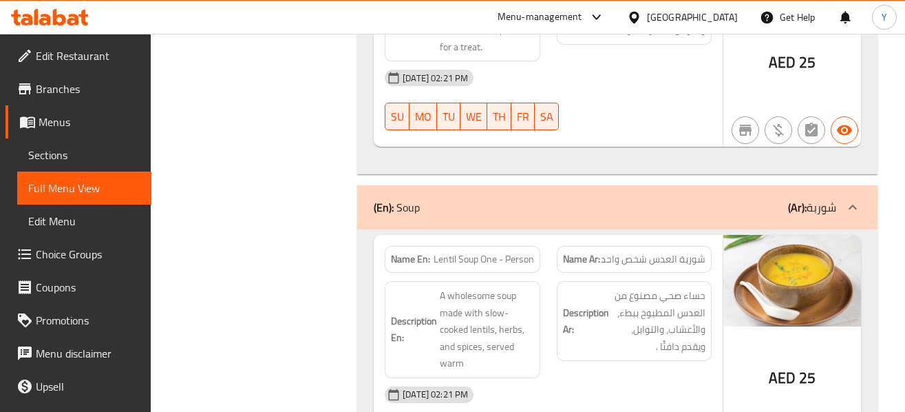
scroll to position [9637, 0]
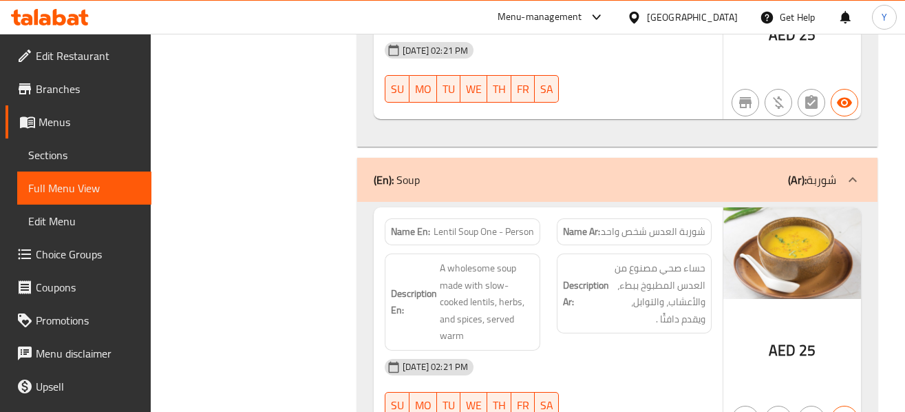
click at [632, 245] on div "Description Ar: حساء صحي مصنوع من العدس المطبوخ ببطء، والأعشاب، والتوابل، ويقدم…" at bounding box center [634, 302] width 171 height 114
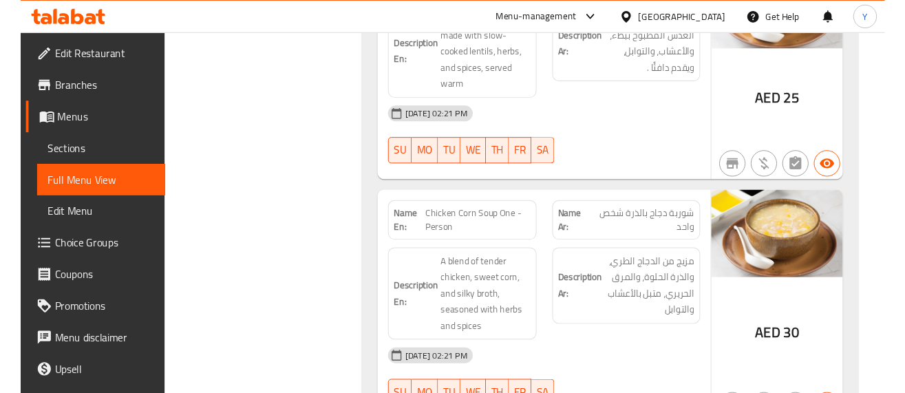
scroll to position [9912, 0]
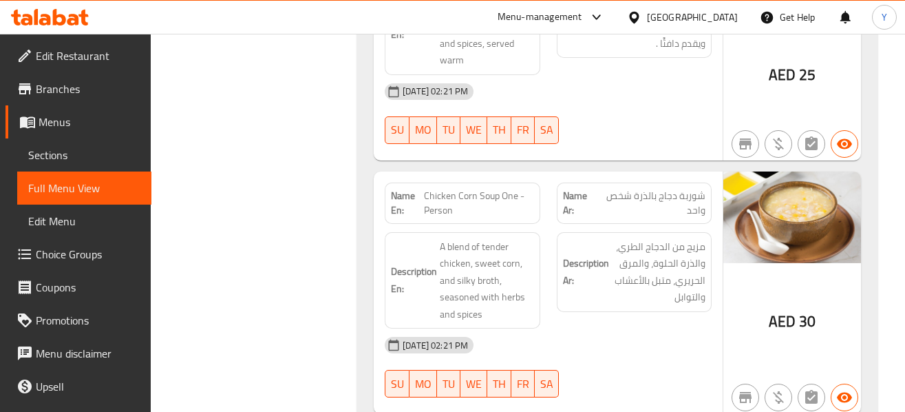
click at [480, 189] on span "Chicken Corn Soup One - Person" at bounding box center [479, 203] width 110 height 29
copy span "Chicken Corn Soup One - Person"
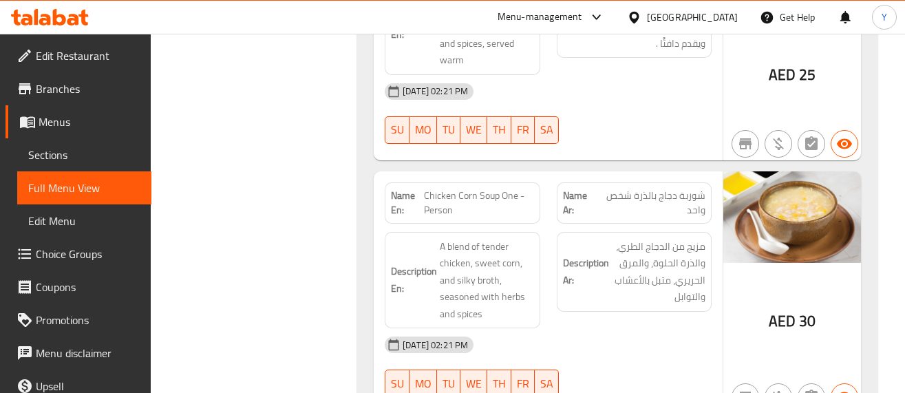
click at [644, 328] on div "06-10-2025 02:21 PM SU MO TU WE TH FR SA" at bounding box center [548, 366] width 343 height 77
click at [706, 232] on div "Description Ar: مزيج من الدجاج الطري، والذرة الحلوة، والمرق الحريري، متبل بالأع…" at bounding box center [634, 272] width 155 height 80
click at [655, 224] on div "Description Ar: مزيج من الدجاج الطري، والذرة الحلوة، والمرق الحريري، متبل بالأع…" at bounding box center [634, 281] width 171 height 114
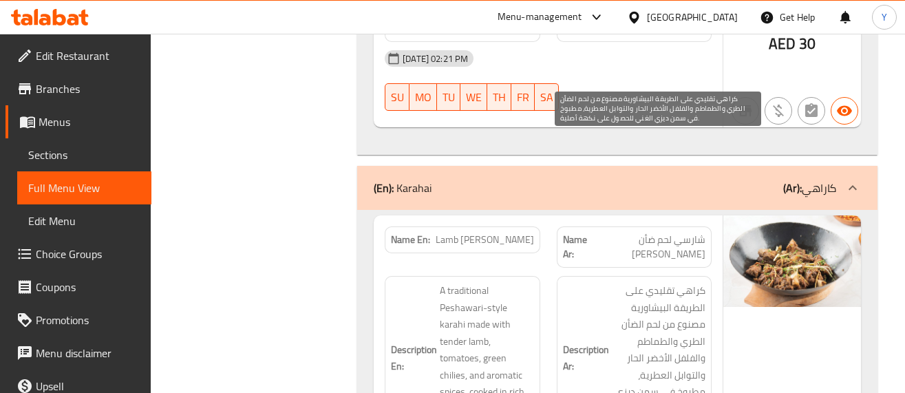
scroll to position [10463, 0]
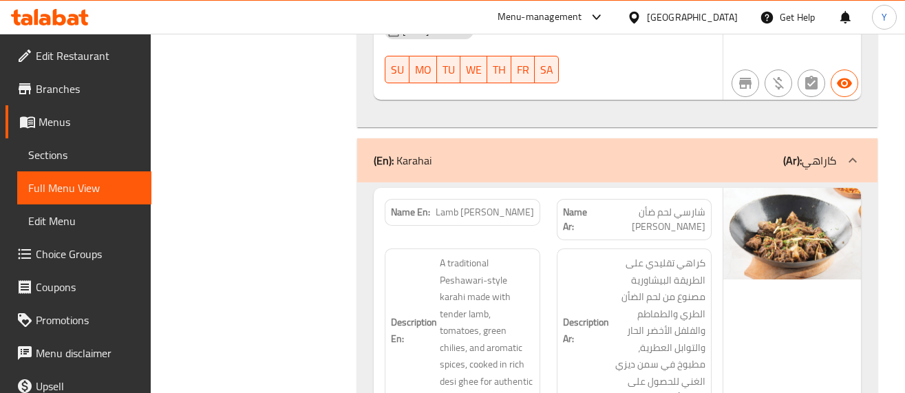
click at [765, 191] on div "AED 0" at bounding box center [792, 379] width 138 height 383
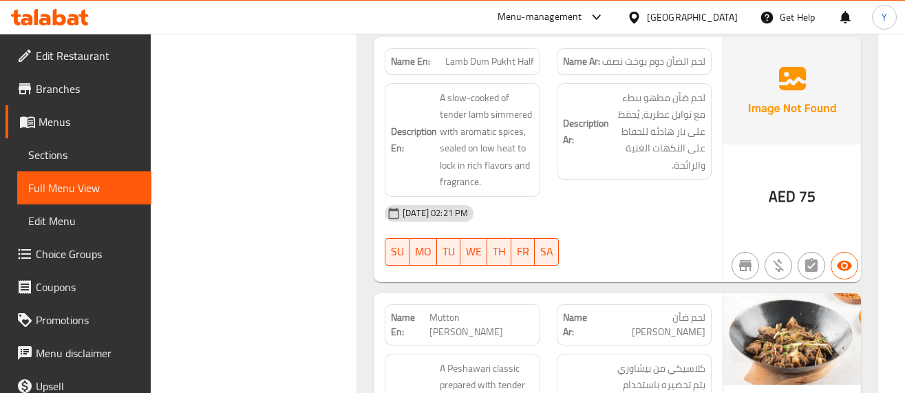
scroll to position [11757, 0]
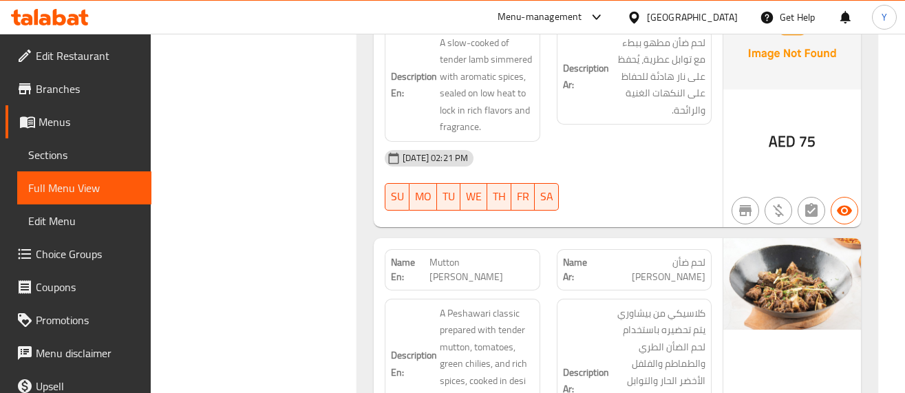
click at [517, 290] on div "Description En: A Peshawari classic prepared with tender mutton, tomatoes, gree…" at bounding box center [462, 380] width 171 height 181
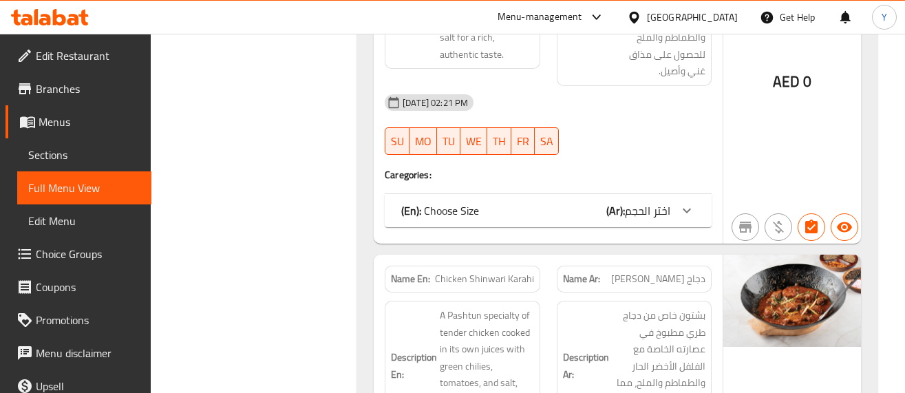
scroll to position [12556, 0]
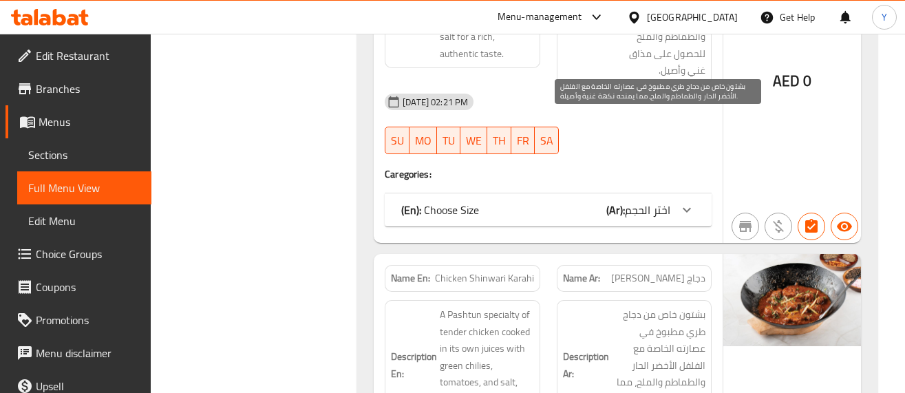
click at [688, 306] on span "بشتون خاص من دجاج طري مطبوخ في عصارته الخاصة مع الفلفل الأخضر الحار والطماطم وا…" at bounding box center [659, 365] width 94 height 118
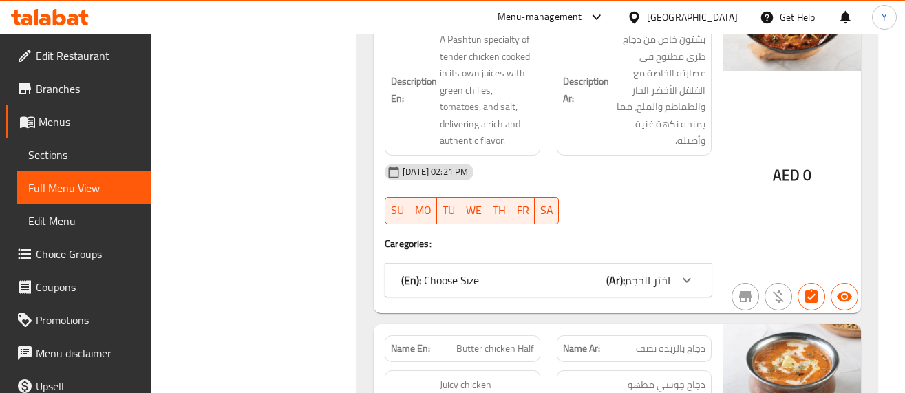
scroll to position [12858, 0]
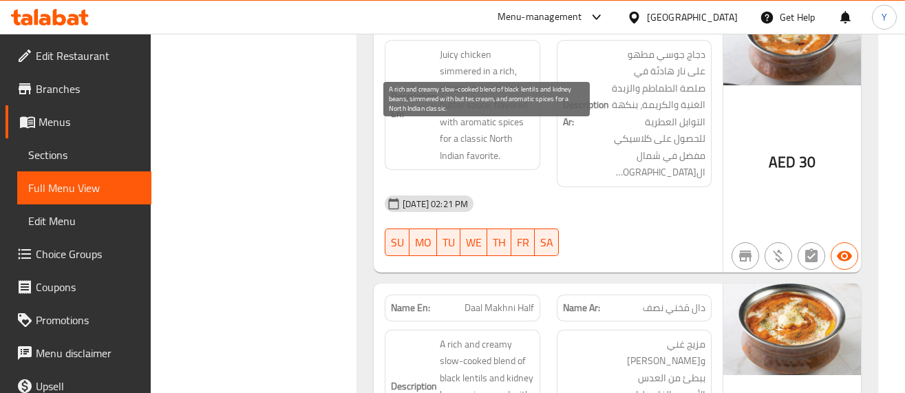
scroll to position [13189, 0]
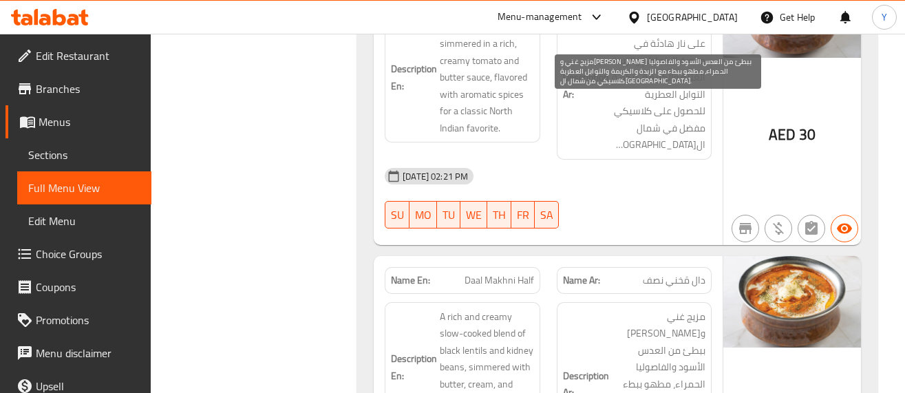
click at [673, 308] on span "مزيج غني وكريمي مطهو ببطئ من العدس الأسود والفاصوليا الحمراء، مطهو ببطء مع الزب…" at bounding box center [659, 384] width 94 height 152
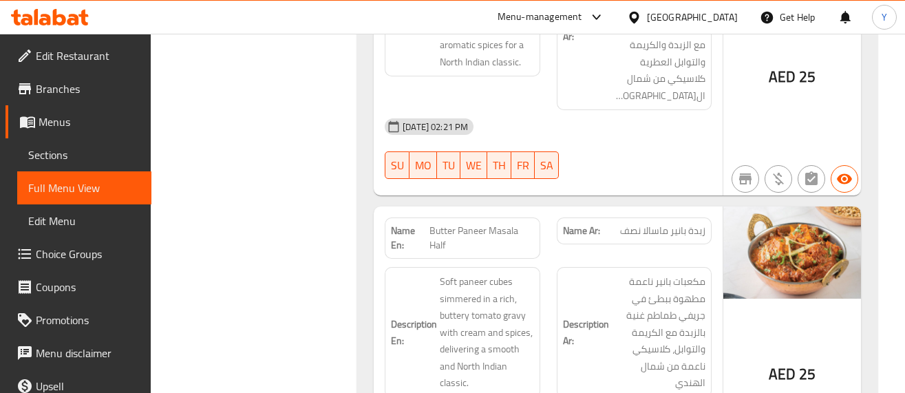
scroll to position [13547, 0]
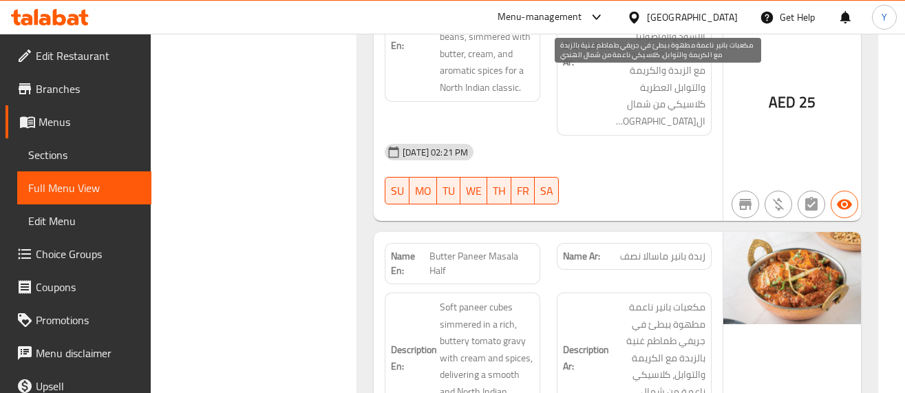
click at [702, 299] on span "مكعبات بانير ناعمة مطهوة ببطئ في جريفي طماطم غنية بالزبدة مع الكريمة والتوابل، …" at bounding box center [659, 358] width 94 height 118
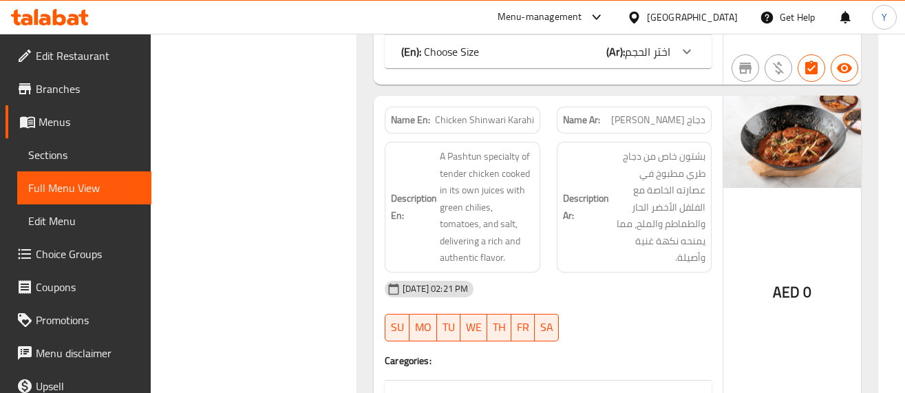
scroll to position [12721, 0]
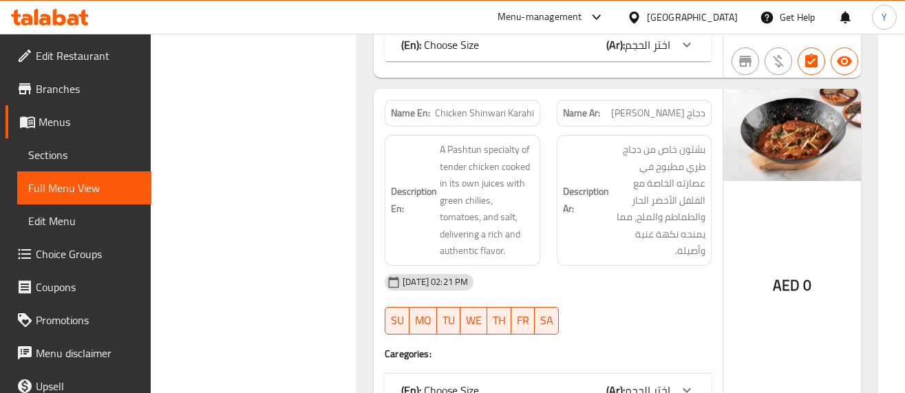
click at [677, 374] on div at bounding box center [686, 390] width 33 height 33
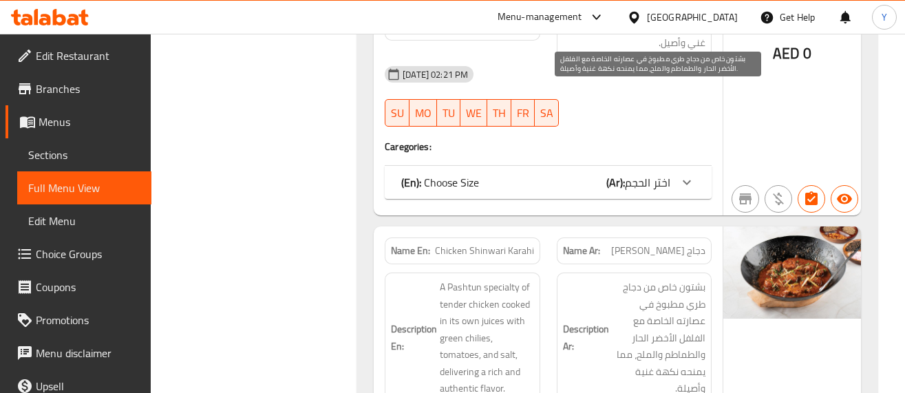
scroll to position [12501, 0]
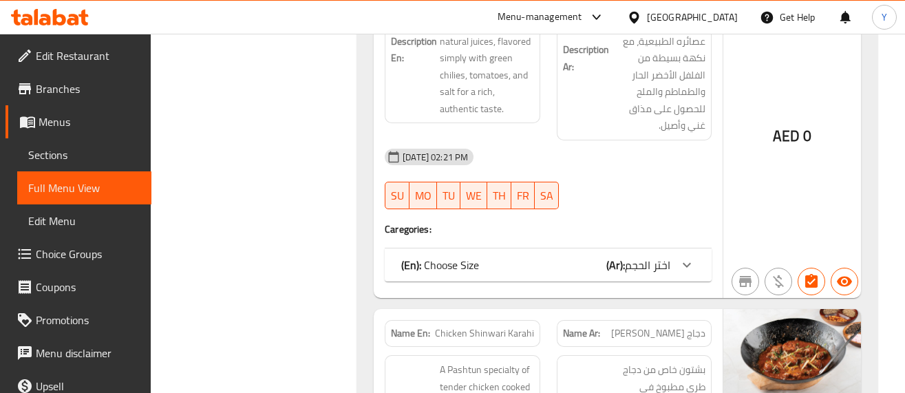
click at [644, 255] on span "اختر الحجم" at bounding box center [647, 265] width 45 height 21
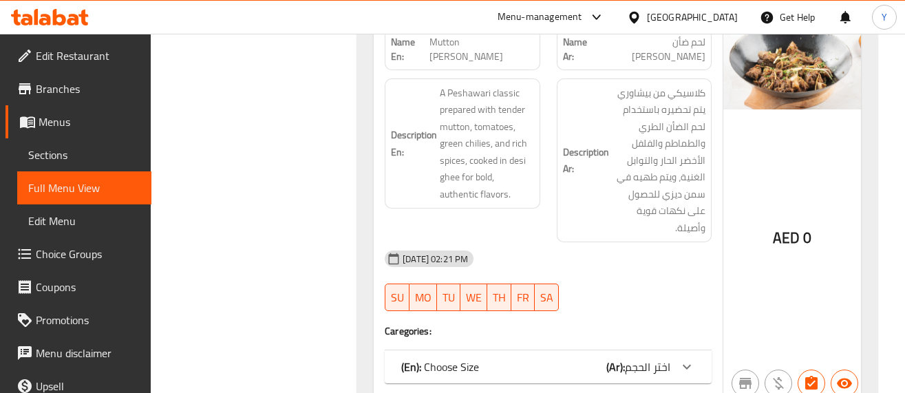
scroll to position [11977, 0]
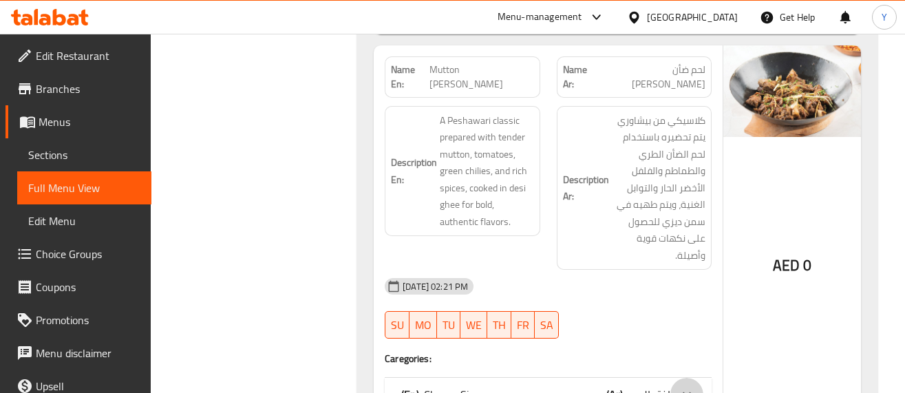
click at [688, 386] on icon at bounding box center [687, 394] width 17 height 17
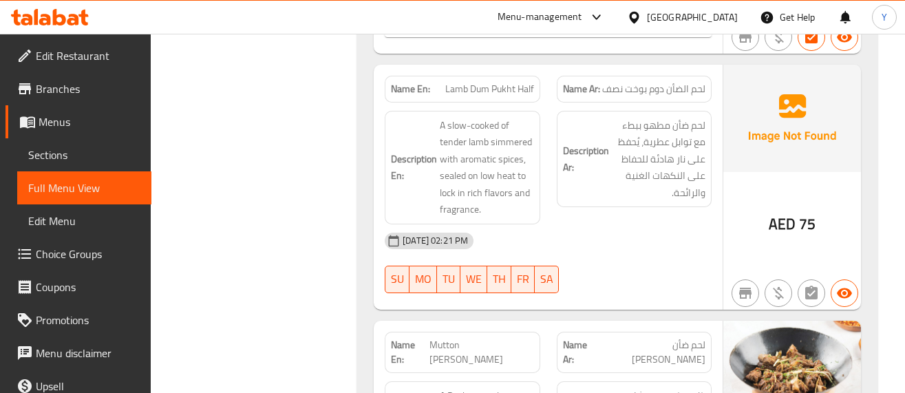
scroll to position [11592, 0]
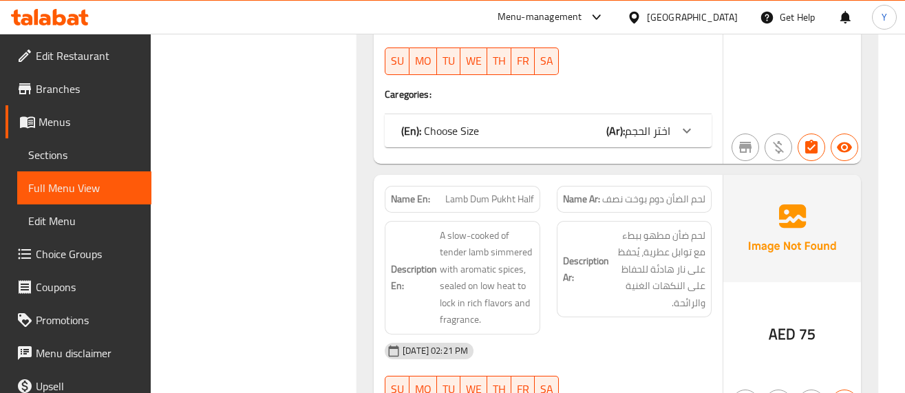
click at [730, 187] on div "AED 75" at bounding box center [792, 297] width 138 height 245
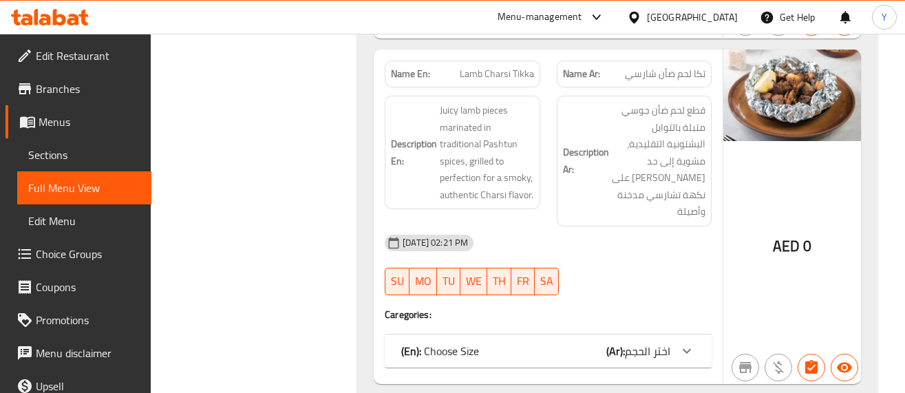
scroll to position [11344, 0]
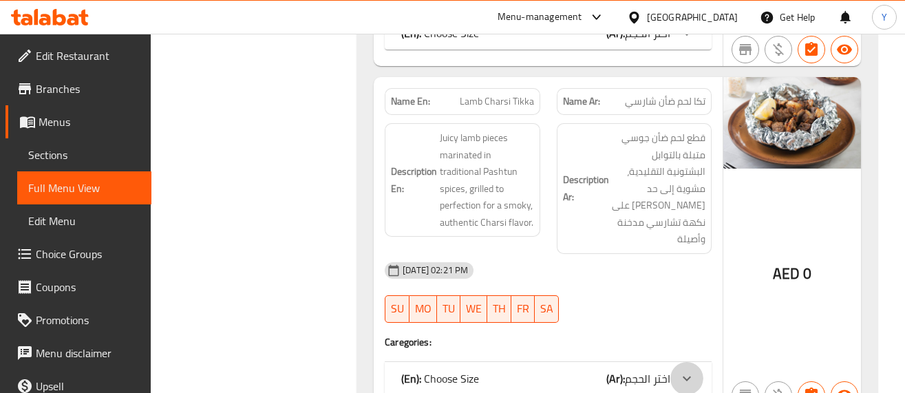
click at [680, 370] on icon at bounding box center [687, 378] width 17 height 17
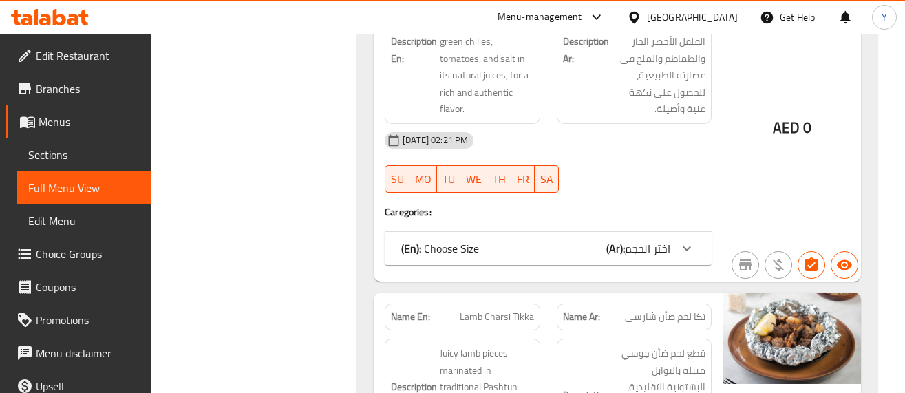
scroll to position [11124, 0]
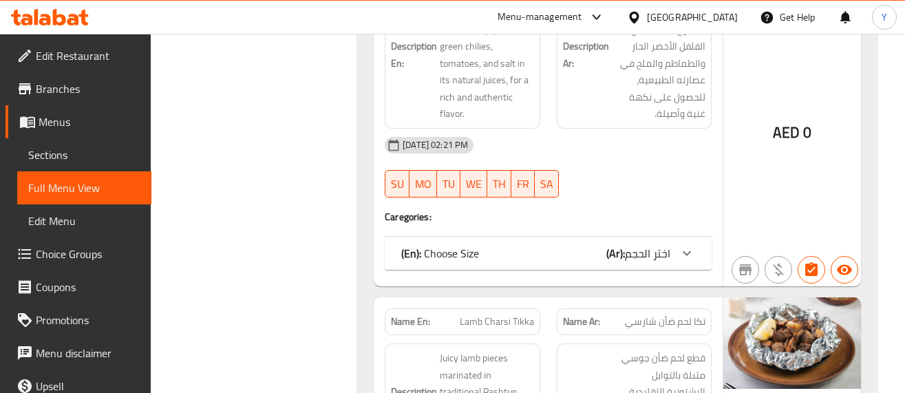
click at [646, 243] on span "اختر الحجم" at bounding box center [647, 253] width 45 height 21
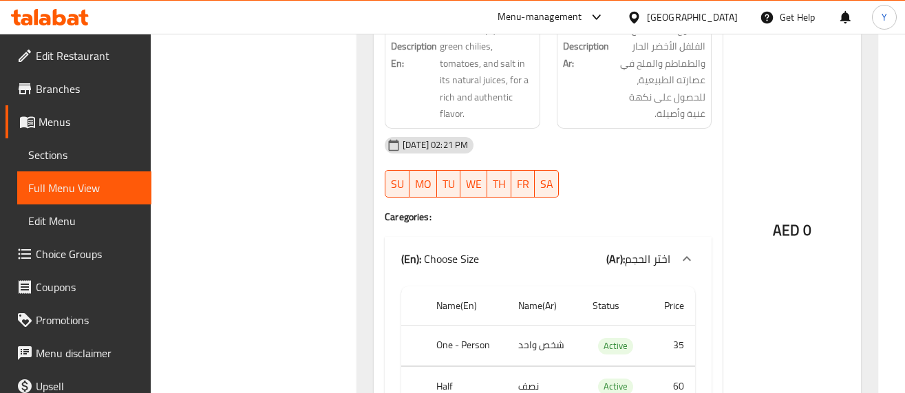
click at [792, 217] on div "AED 0" at bounding box center [792, 201] width 138 height 561
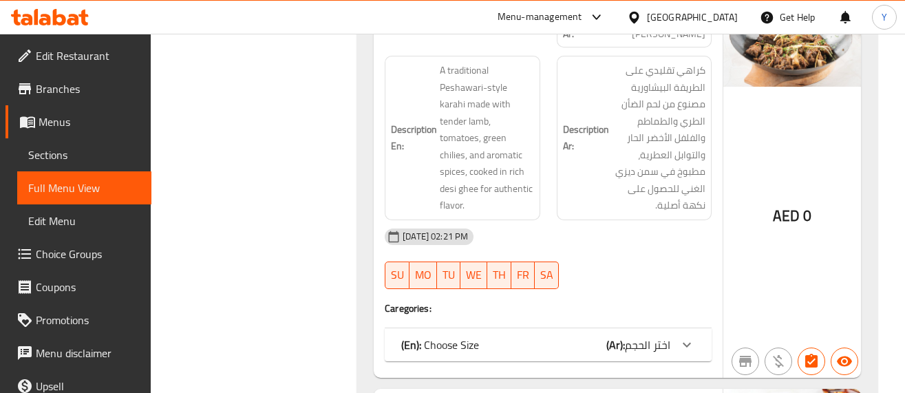
scroll to position [10628, 0]
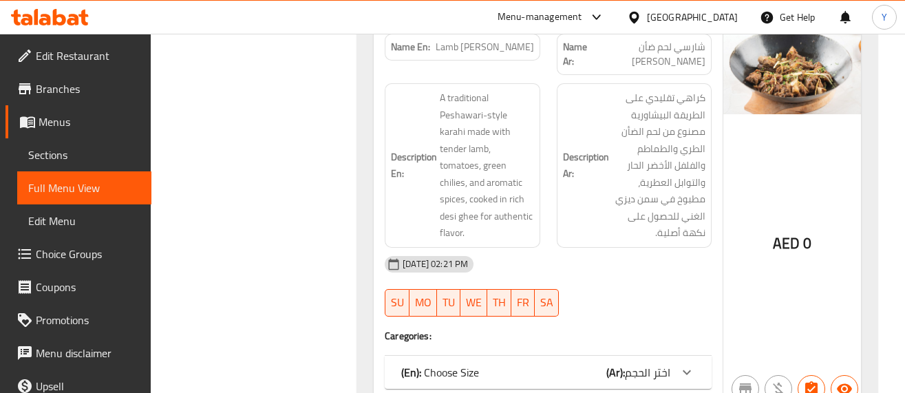
click at [655, 362] on span "اختر الحجم" at bounding box center [647, 372] width 45 height 21
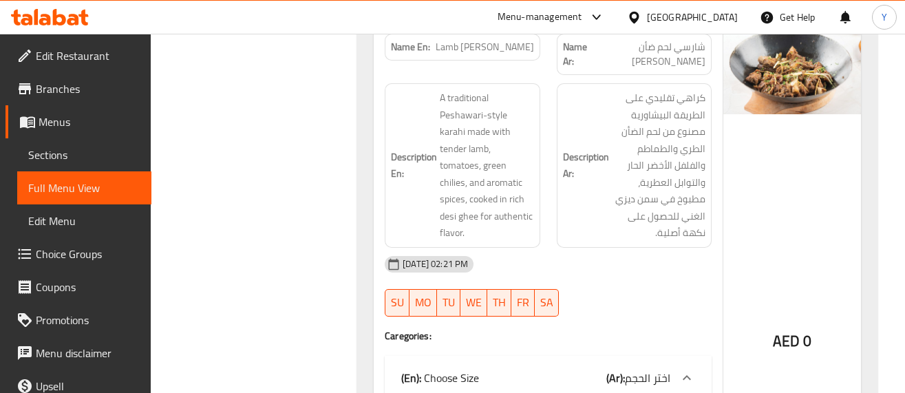
click at [825, 145] on div "AED 0" at bounding box center [792, 312] width 138 height 578
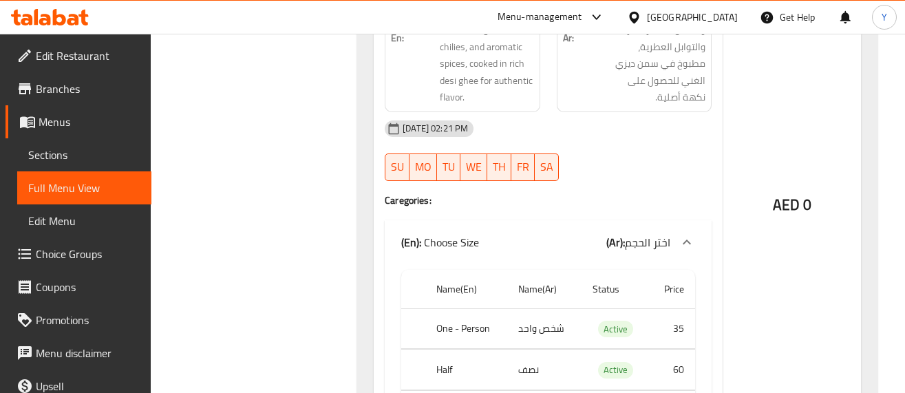
scroll to position [10794, 0]
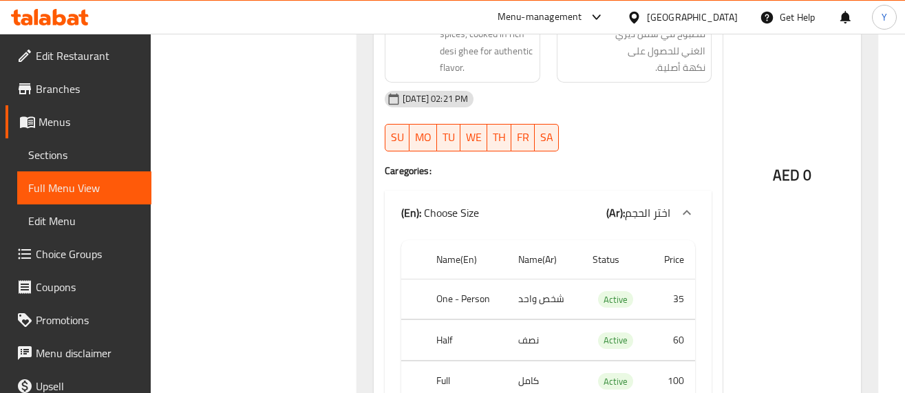
click at [767, 178] on div "AED 0" at bounding box center [792, 146] width 138 height 577
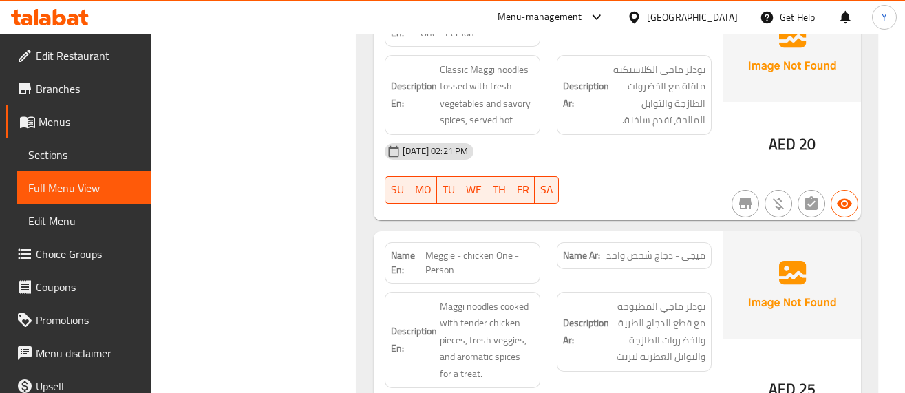
scroll to position [9279, 0]
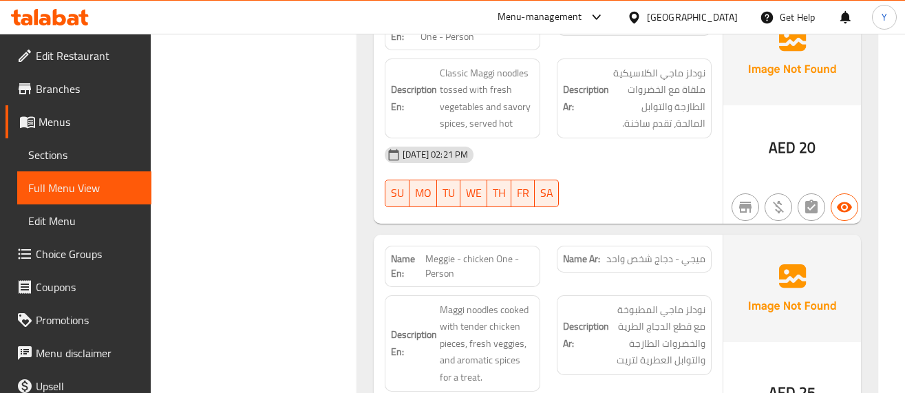
click at [767, 235] on img at bounding box center [792, 288] width 138 height 107
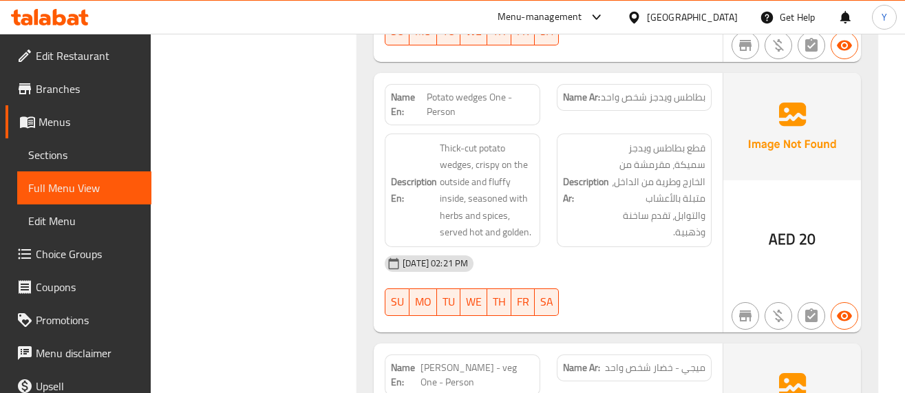
scroll to position [8921, 0]
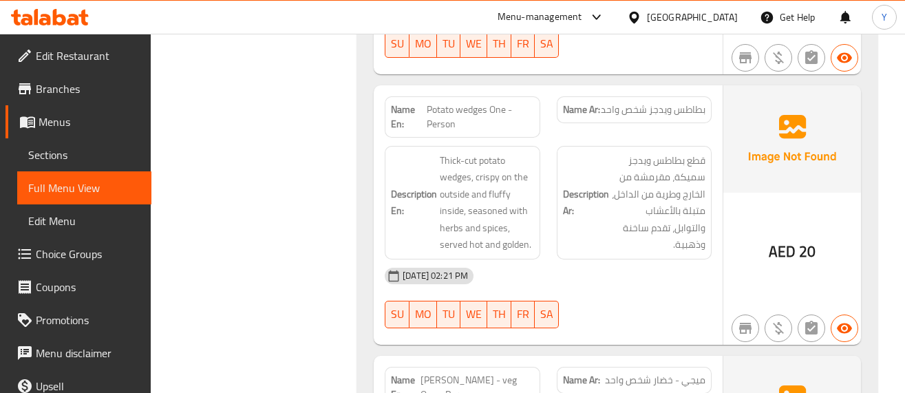
click at [589, 206] on div "Name En: Potato wedges One - Person Name Ar: بطاطس ويدجز شخص واحد Description E…" at bounding box center [548, 214] width 349 height 259
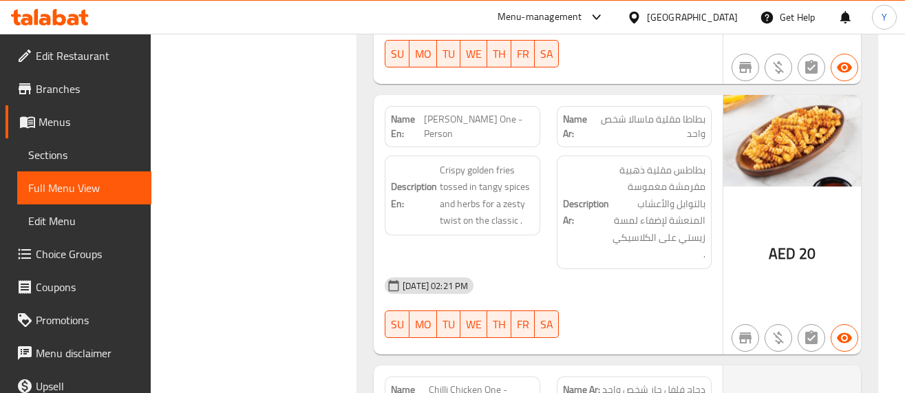
scroll to position [6140, 0]
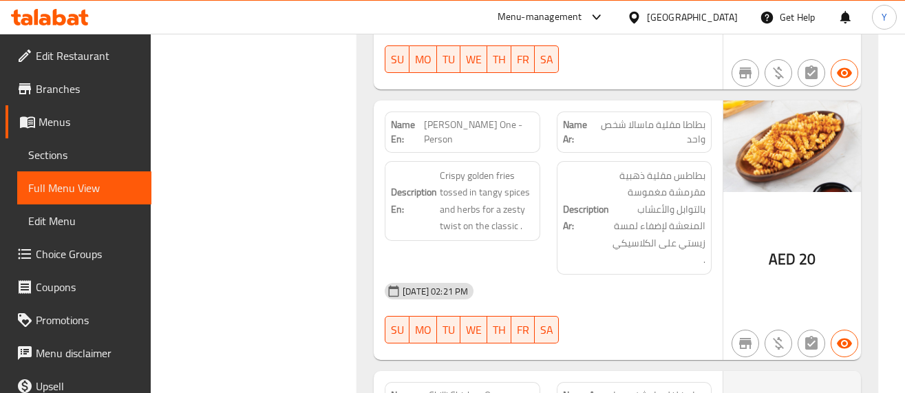
click at [765, 327] on div at bounding box center [778, 343] width 33 height 33
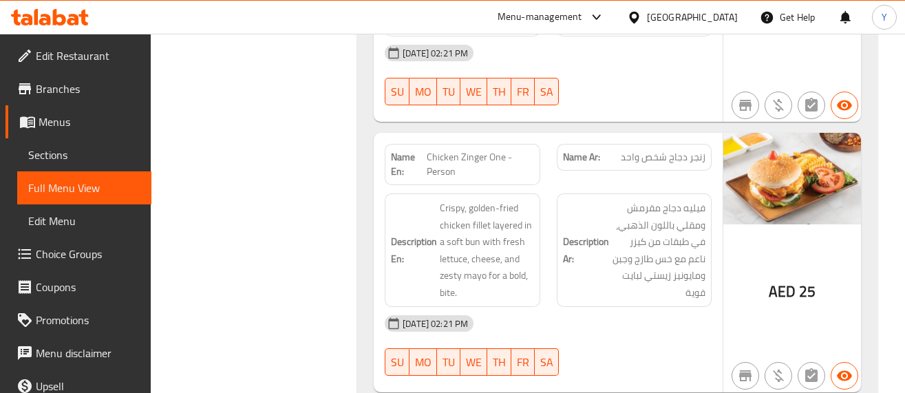
scroll to position [3993, 0]
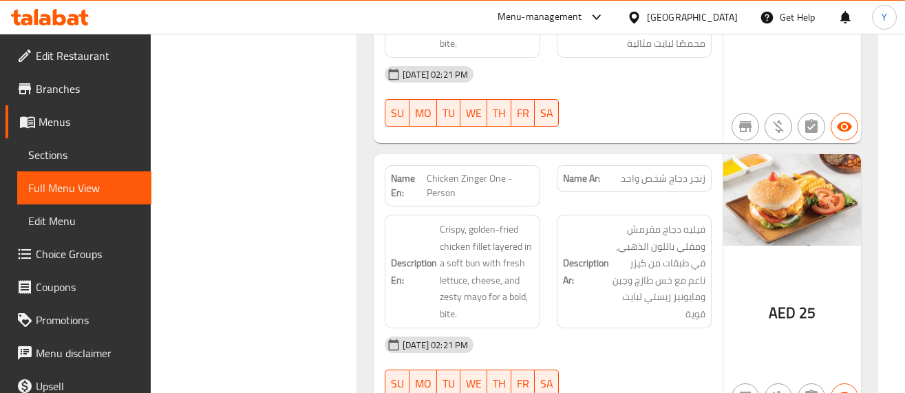
click at [737, 321] on div "AED 25" at bounding box center [792, 283] width 138 height 259
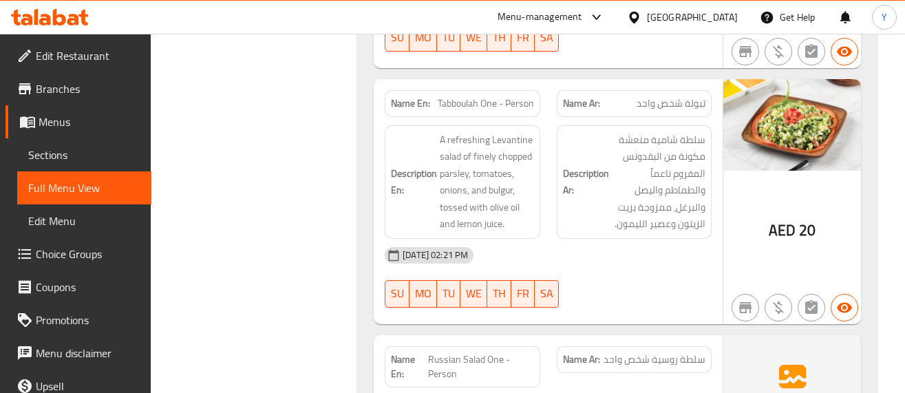
scroll to position [2313, 0]
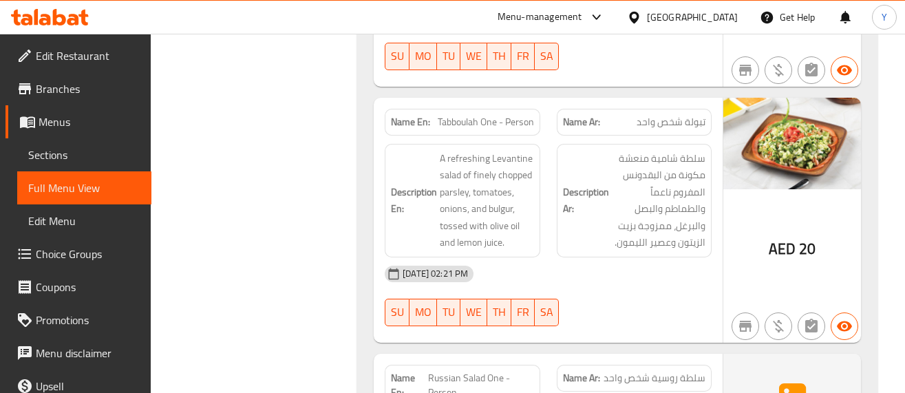
click at [733, 136] on img at bounding box center [792, 144] width 138 height 92
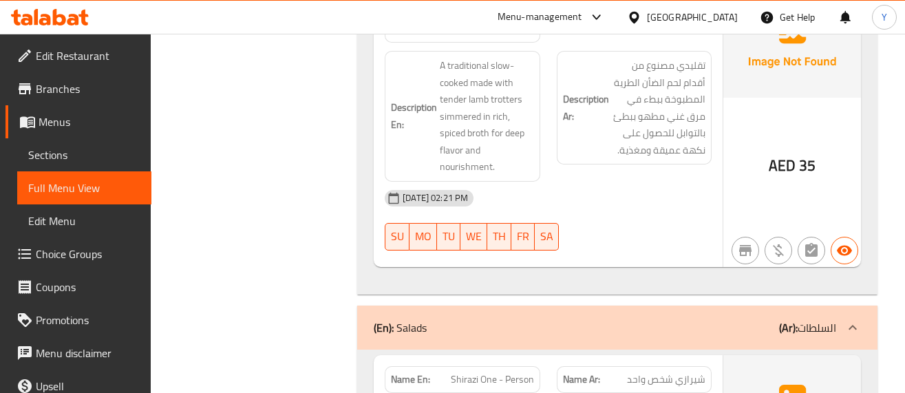
scroll to position [1267, 0]
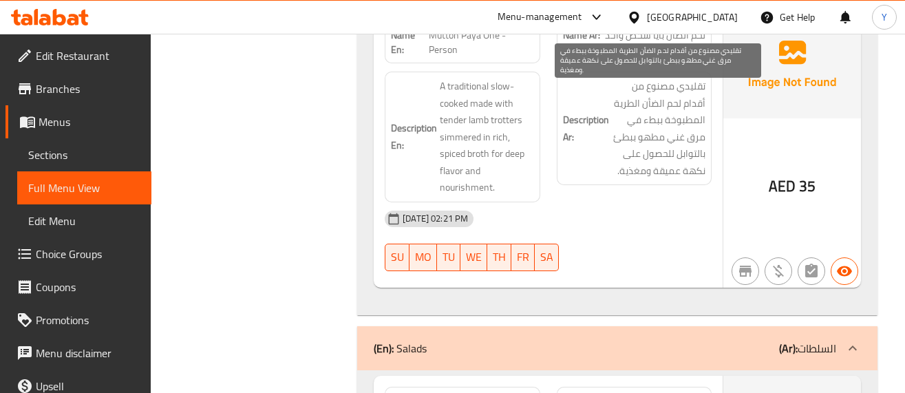
click at [672, 130] on span "تقليدي مصنوع من أقدام لحم الضأن الطرية المطبوخة ببطء في مرق غني مطهو ببطئ بالتو…" at bounding box center [659, 128] width 94 height 101
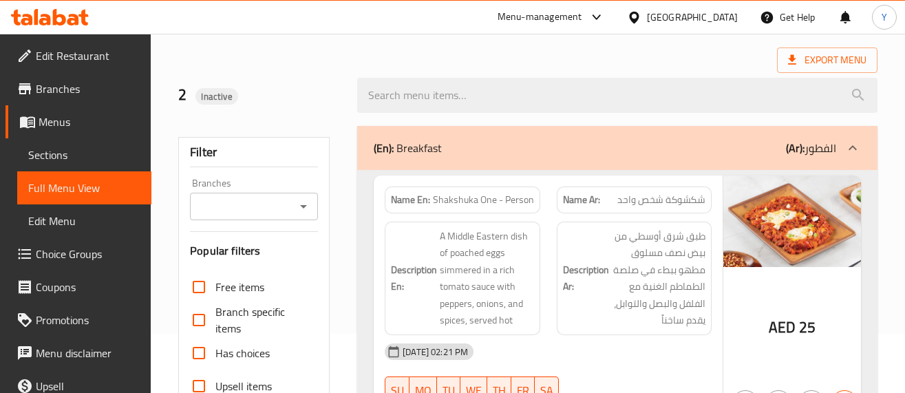
scroll to position [56, 0]
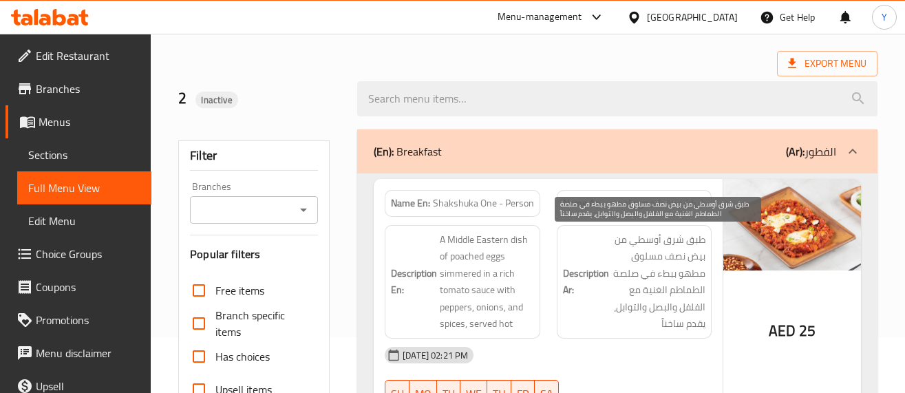
click at [648, 259] on span "طبق شرق أوسطي من بيض نصف مسلوق مطهو ببطء في صلصة الطماطم الغنية مع الفلفل والبص…" at bounding box center [659, 281] width 94 height 101
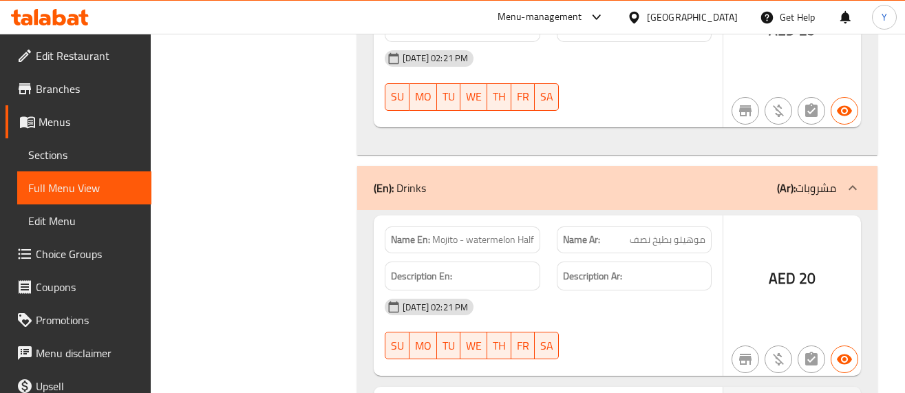
scroll to position [26125, 0]
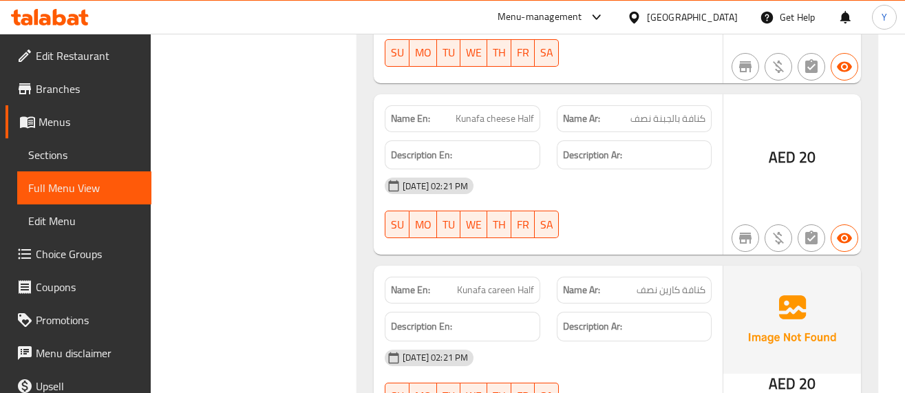
scroll to position [23344, 0]
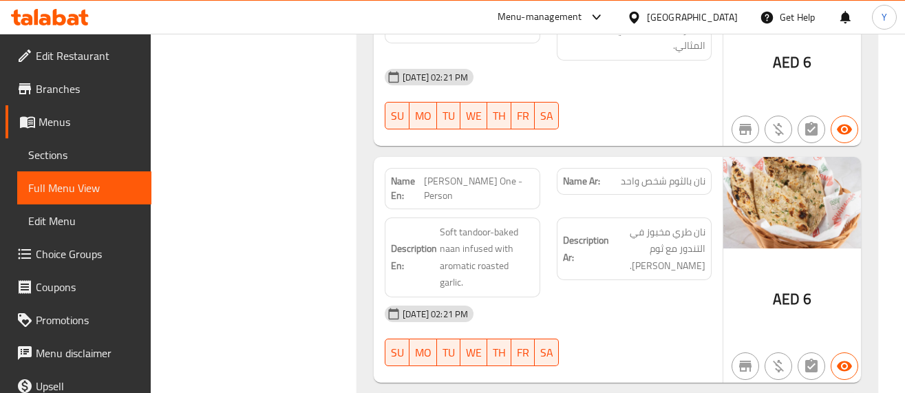
scroll to position [22105, 0]
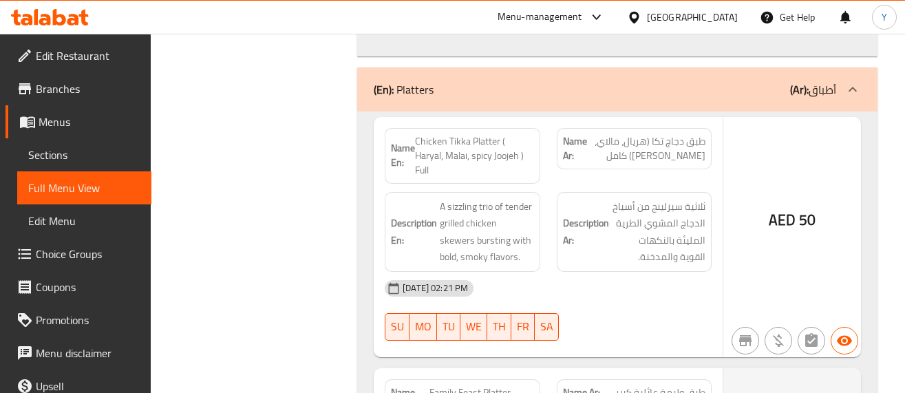
scroll to position [20811, 0]
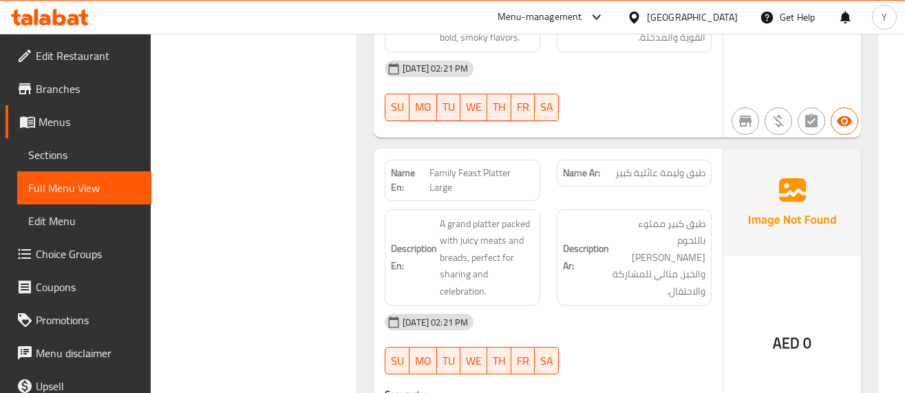
scroll to position [21032, 0]
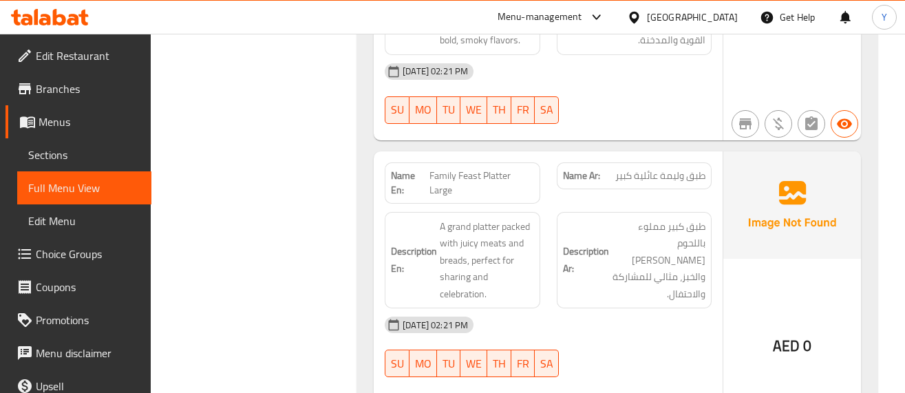
click at [770, 156] on div "AED 0" at bounding box center [792, 385] width 138 height 469
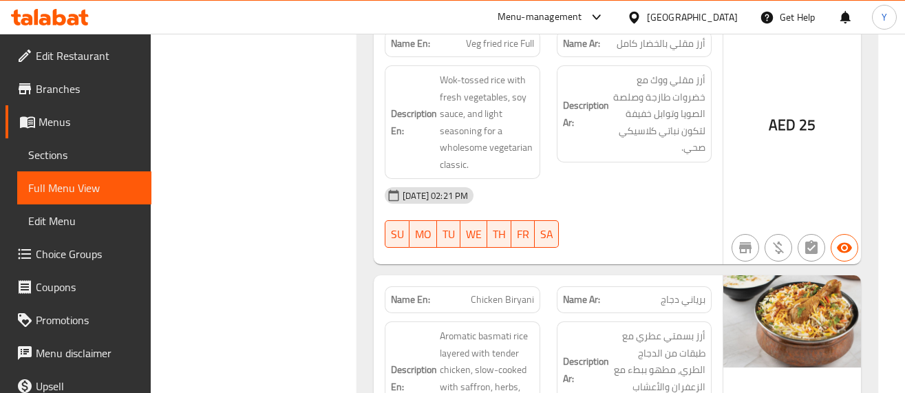
scroll to position [20261, 0]
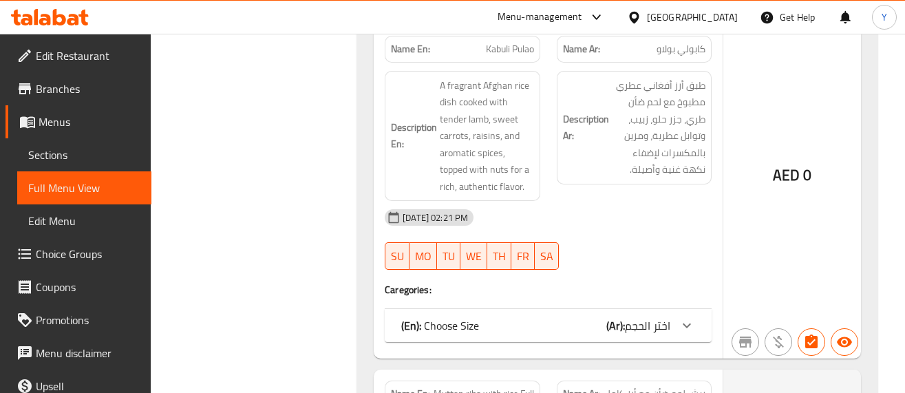
scroll to position [19159, 0]
